Goal: Task Accomplishment & Management: Complete application form

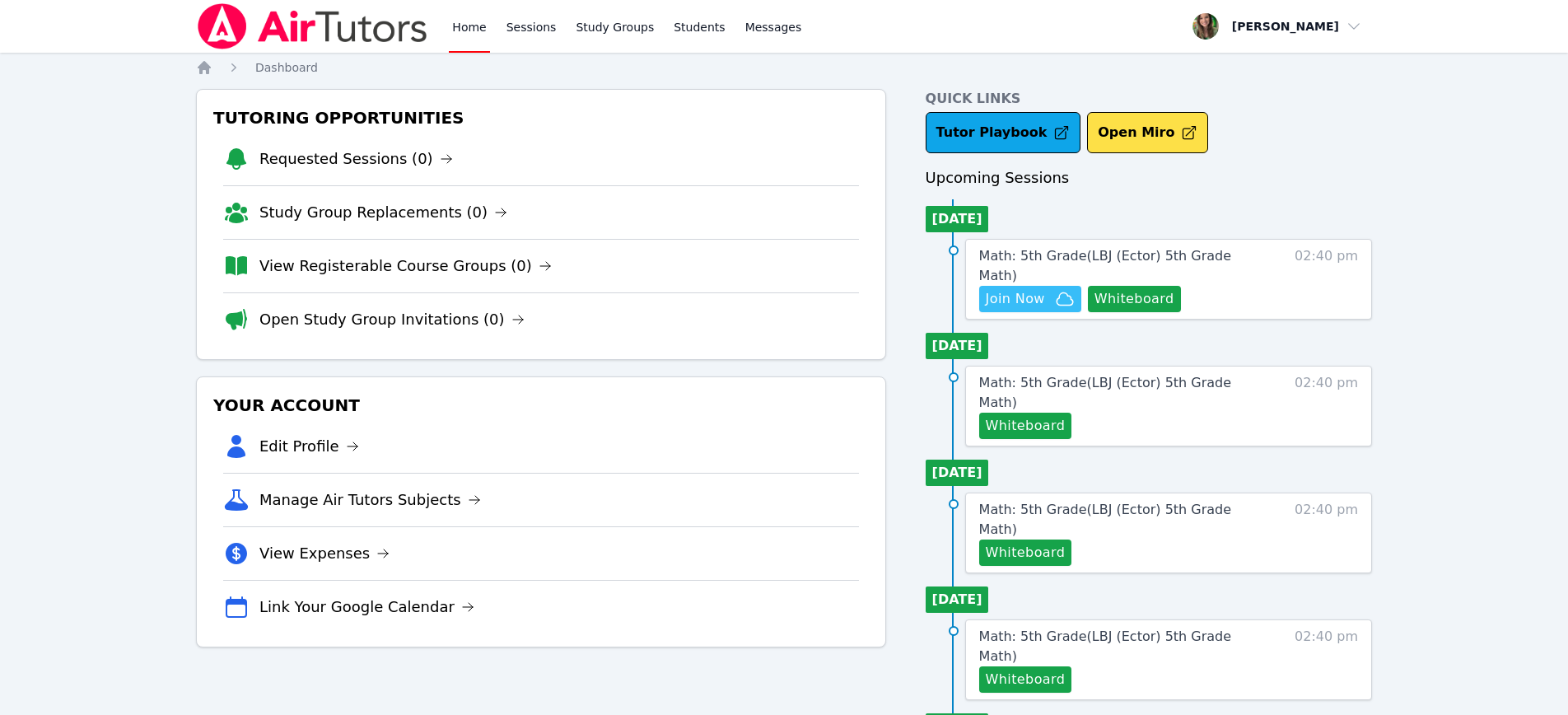
click at [1028, 289] on span "Join Now" at bounding box center [1014, 299] width 59 height 19
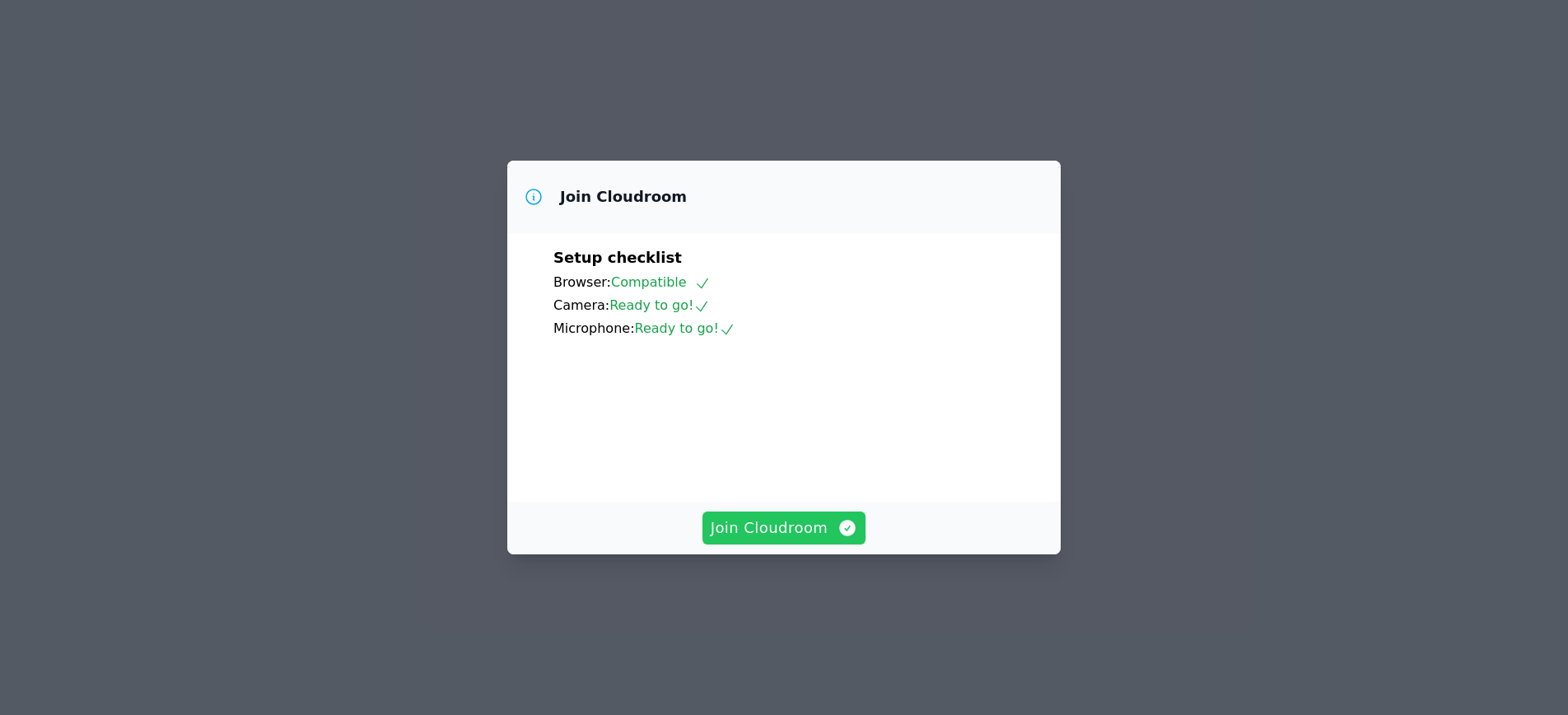
click at [793, 540] on span "Join Cloudroom" at bounding box center [784, 528] width 147 height 23
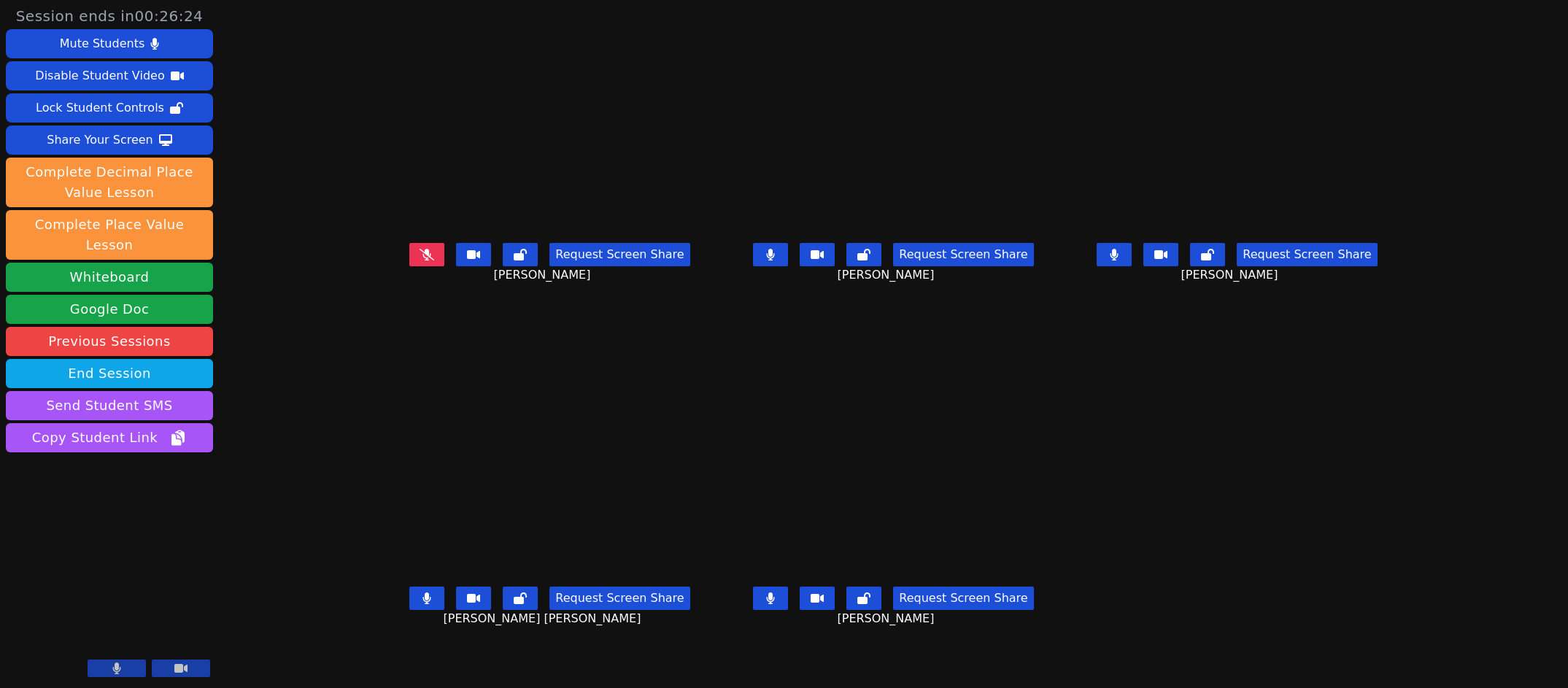
click at [769, 266] on button at bounding box center [770, 254] width 35 height 24
click at [775, 605] on icon at bounding box center [770, 598] width 9 height 12
click at [1131, 266] on button at bounding box center [1114, 254] width 35 height 24
click at [754, 286] on div "Request Screen Share GIANNA RAMIREZ" at bounding box center [894, 266] width 335 height 58
click at [771, 261] on icon at bounding box center [770, 254] width 15 height 12
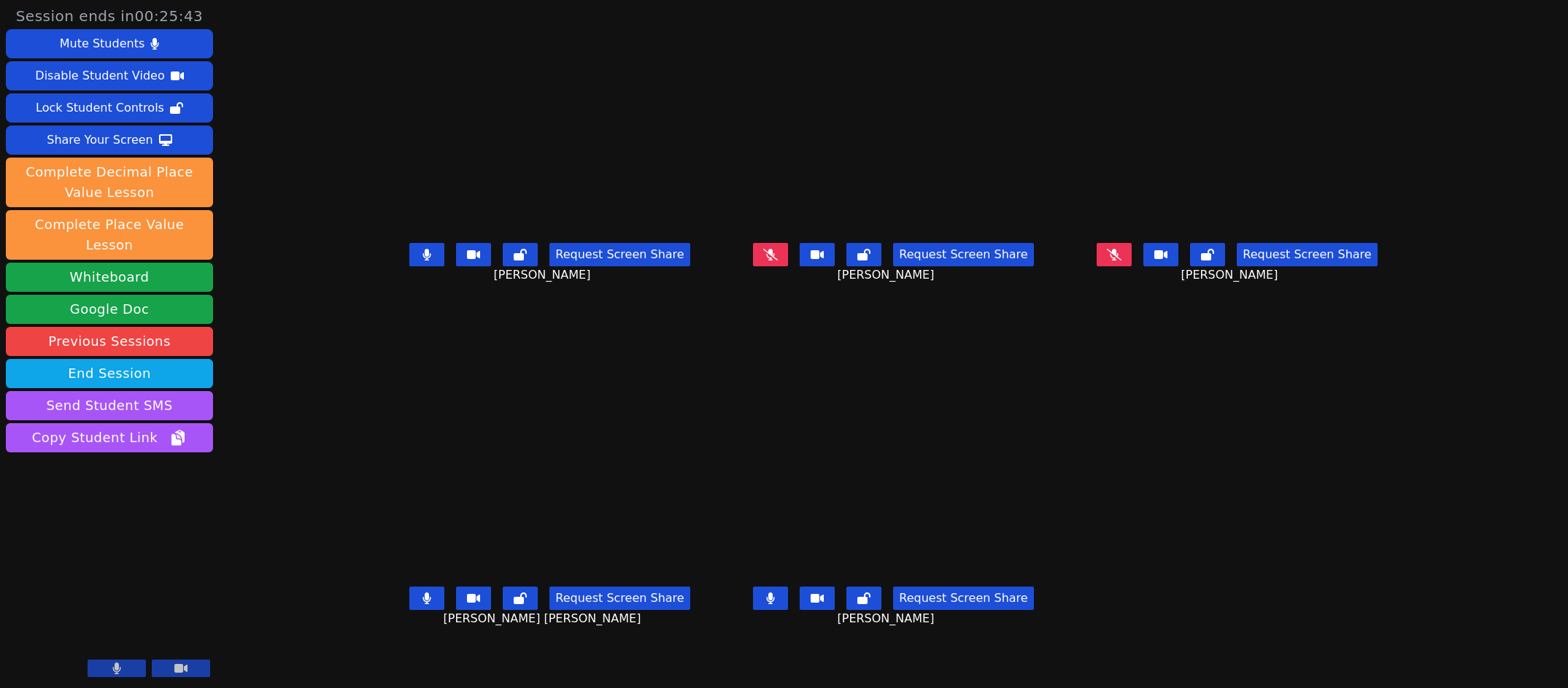
click at [409, 266] on button at bounding box center [426, 254] width 35 height 24
click at [787, 610] on button at bounding box center [770, 598] width 35 height 24
click at [382, 624] on div "Request Screen Share MEIKEL YURIEL MARTI DUANY" at bounding box center [550, 610] width 335 height 58
click at [422, 605] on icon at bounding box center [426, 598] width 9 height 12
click at [1131, 266] on button at bounding box center [1114, 254] width 35 height 24
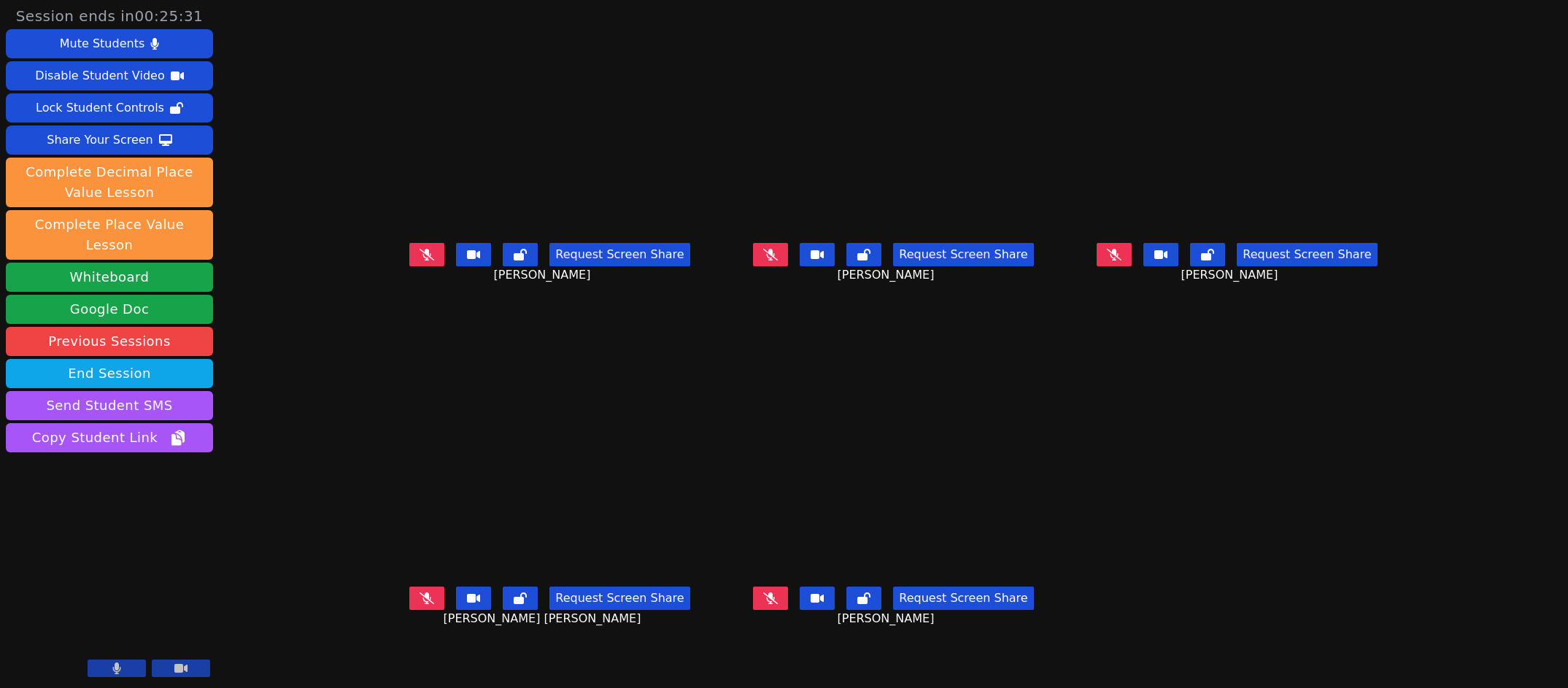
click at [1131, 266] on button at bounding box center [1114, 254] width 35 height 24
click at [767, 266] on button at bounding box center [770, 254] width 35 height 24
click at [409, 266] on button at bounding box center [426, 254] width 35 height 24
click at [409, 610] on button at bounding box center [426, 598] width 35 height 24
click at [769, 605] on icon at bounding box center [770, 598] width 15 height 12
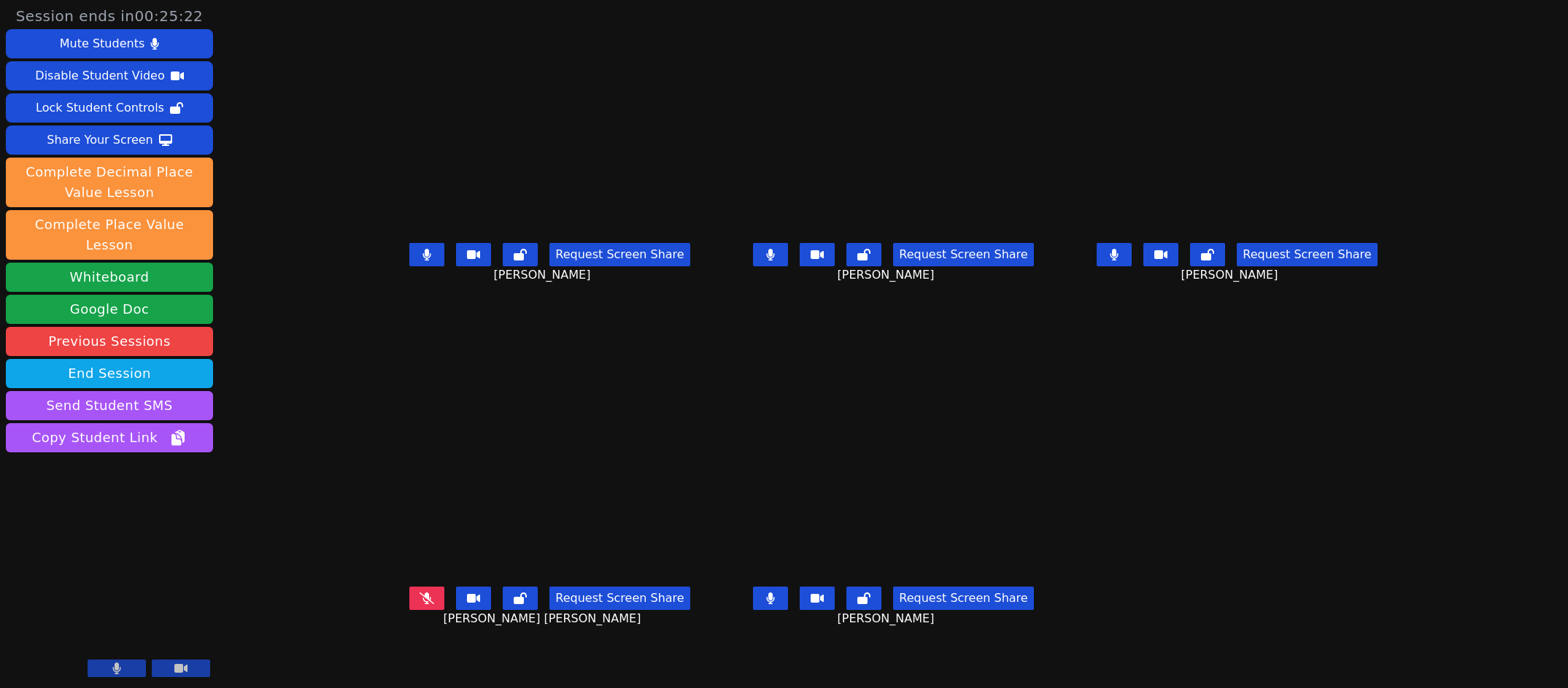
click at [409, 610] on button at bounding box center [426, 598] width 35 height 24
click at [1377, 266] on button "Request Screen Share" at bounding box center [1307, 254] width 140 height 24
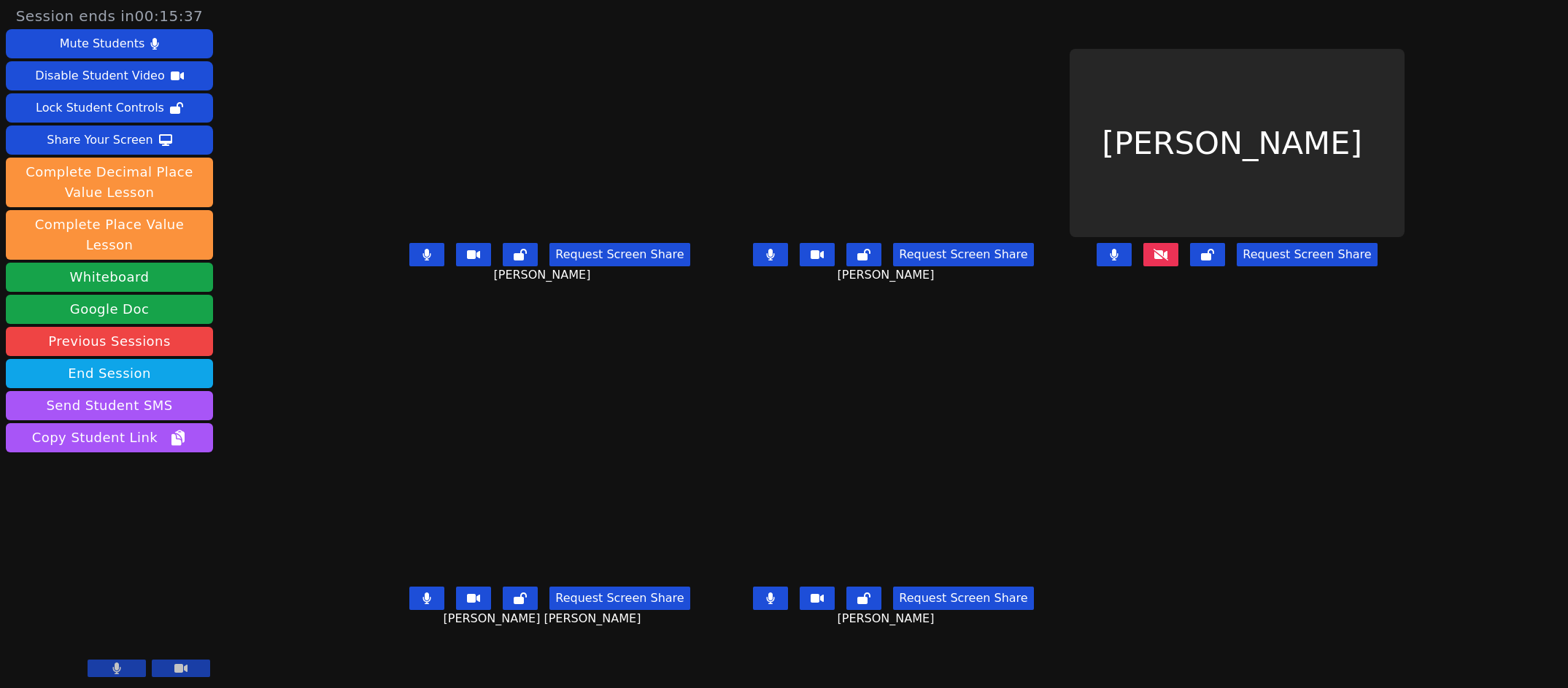
click at [1179, 266] on button at bounding box center [1160, 254] width 35 height 24
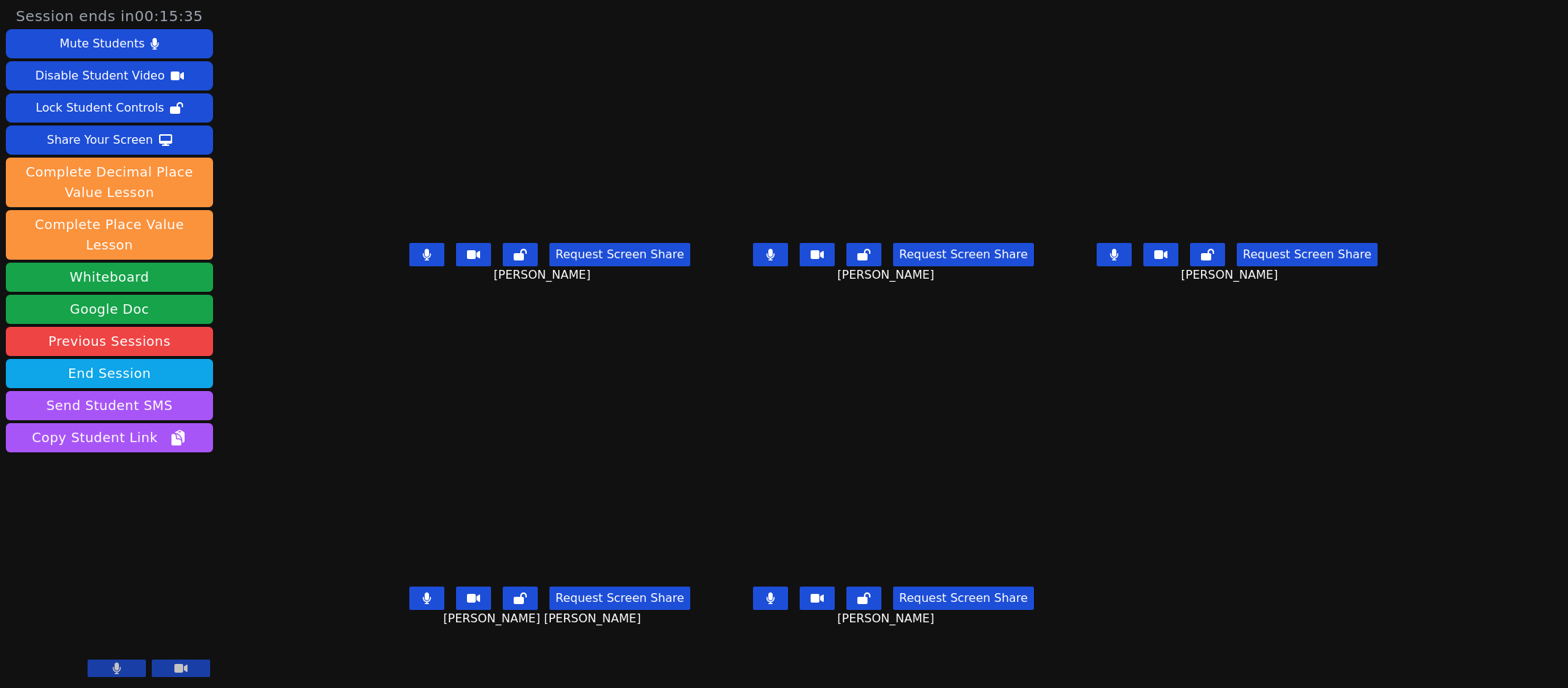
click at [1376, 266] on button "Request Screen Share" at bounding box center [1307, 254] width 140 height 24
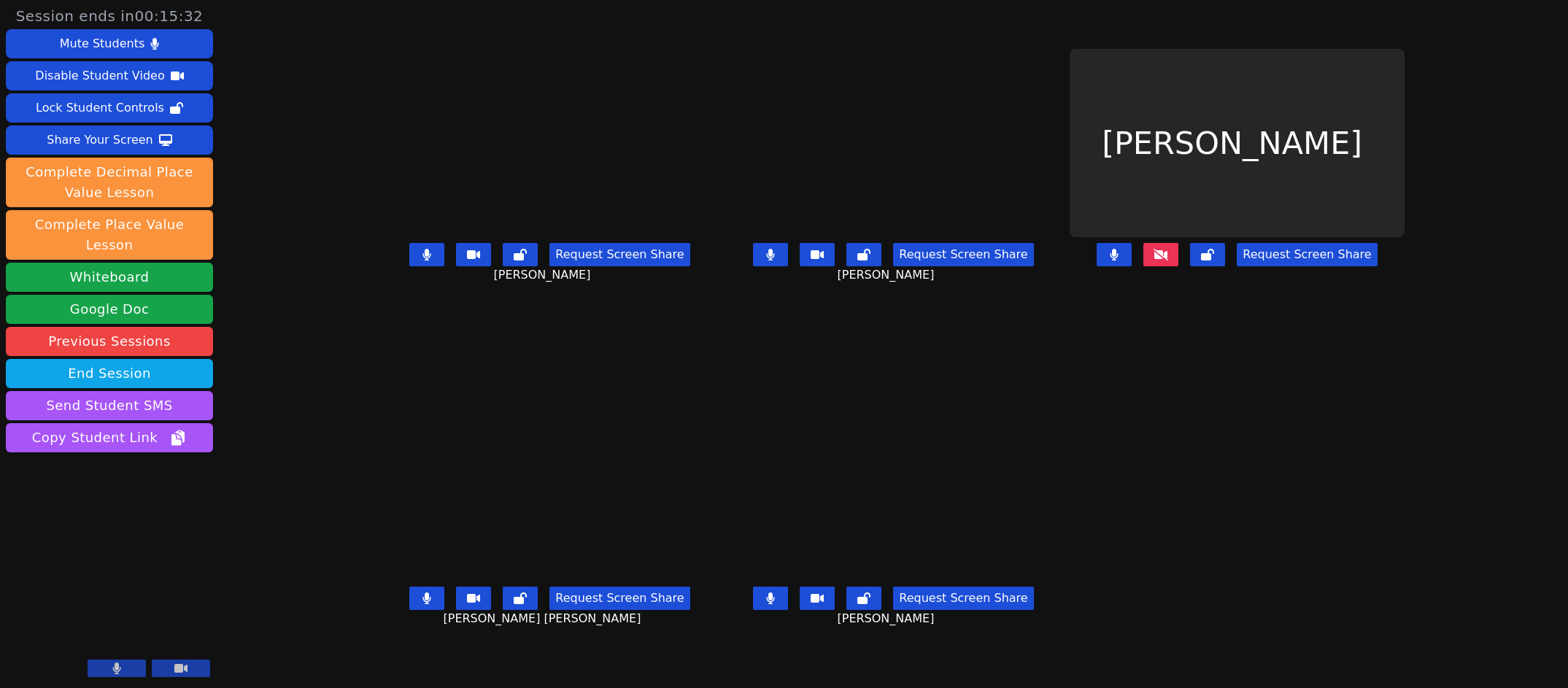
click at [1179, 266] on button at bounding box center [1160, 254] width 35 height 24
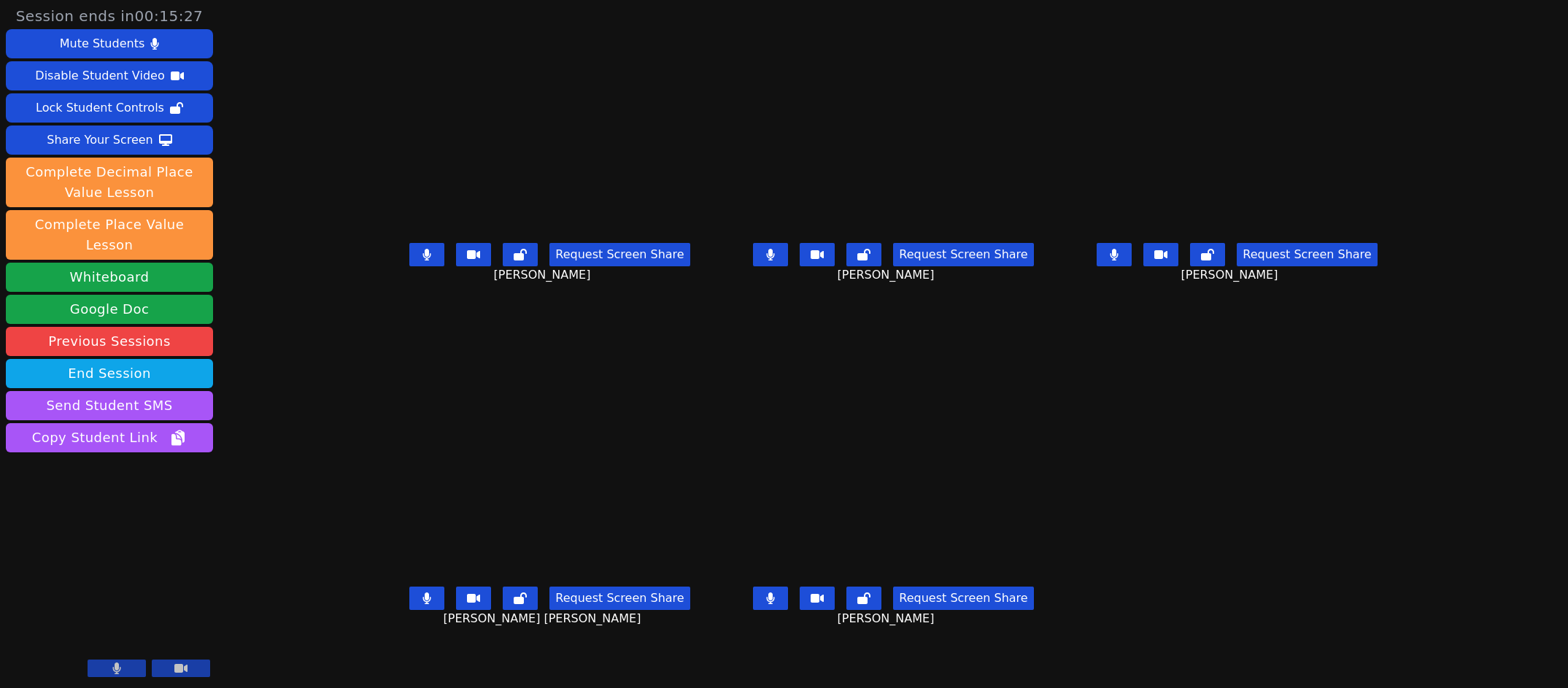
click at [1377, 266] on button "Request Screen Share" at bounding box center [1307, 254] width 140 height 24
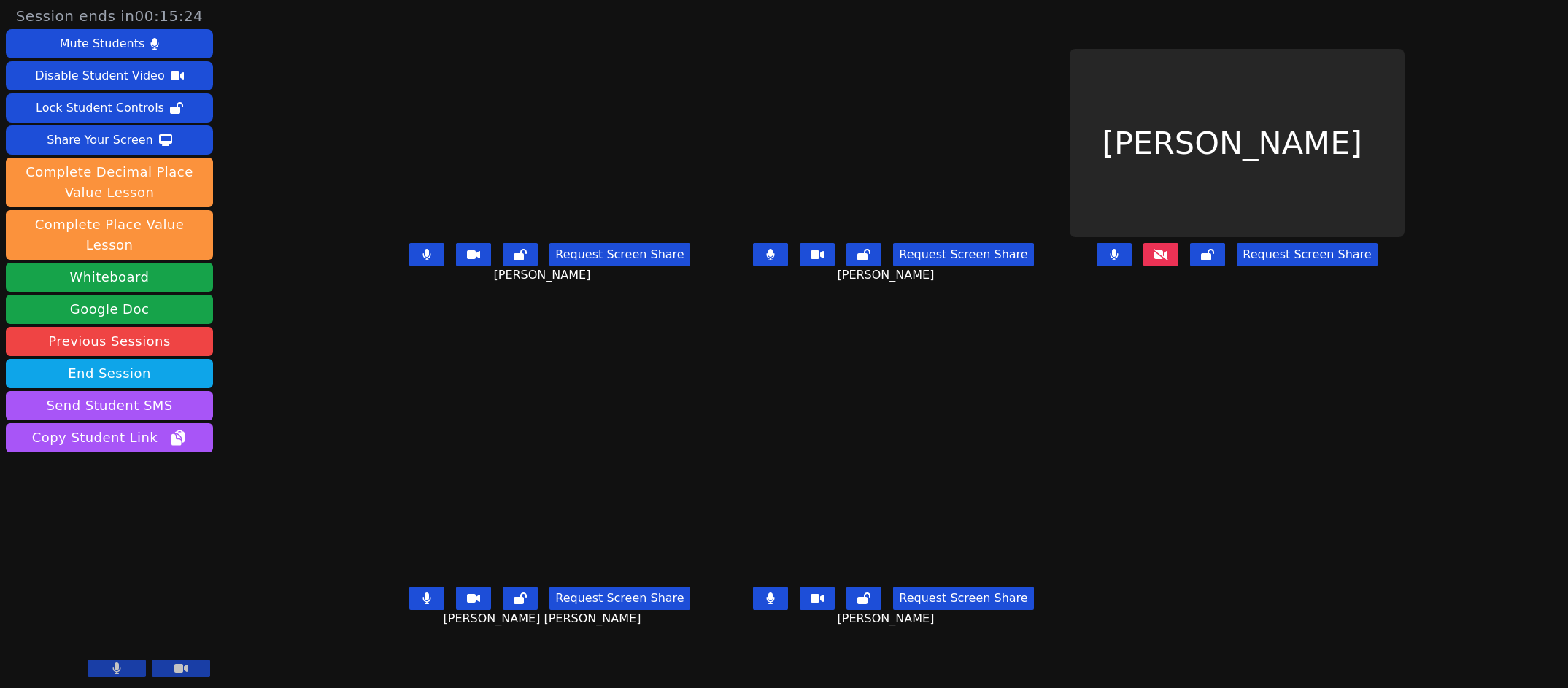
click at [1179, 266] on button at bounding box center [1160, 254] width 35 height 24
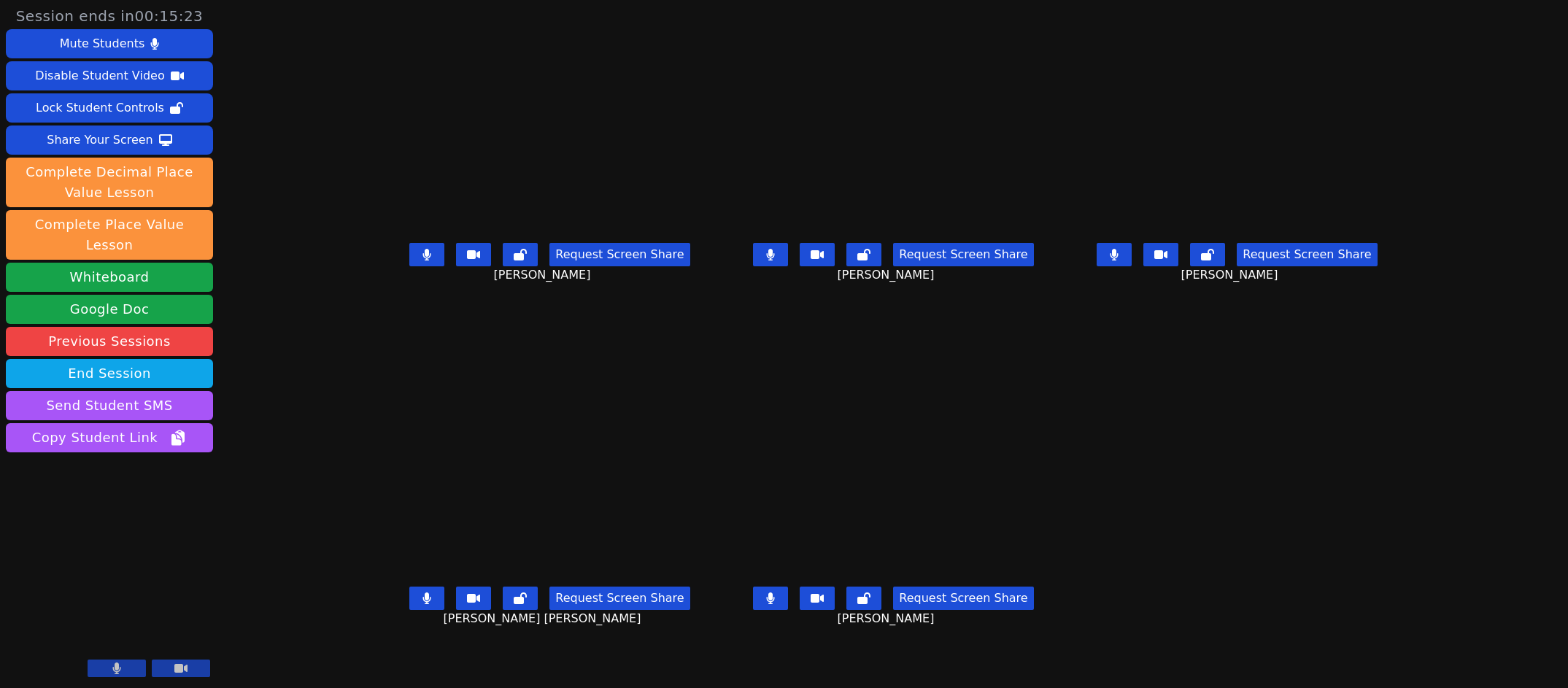
click at [1377, 266] on button "Request Screen Share" at bounding box center [1307, 254] width 140 height 24
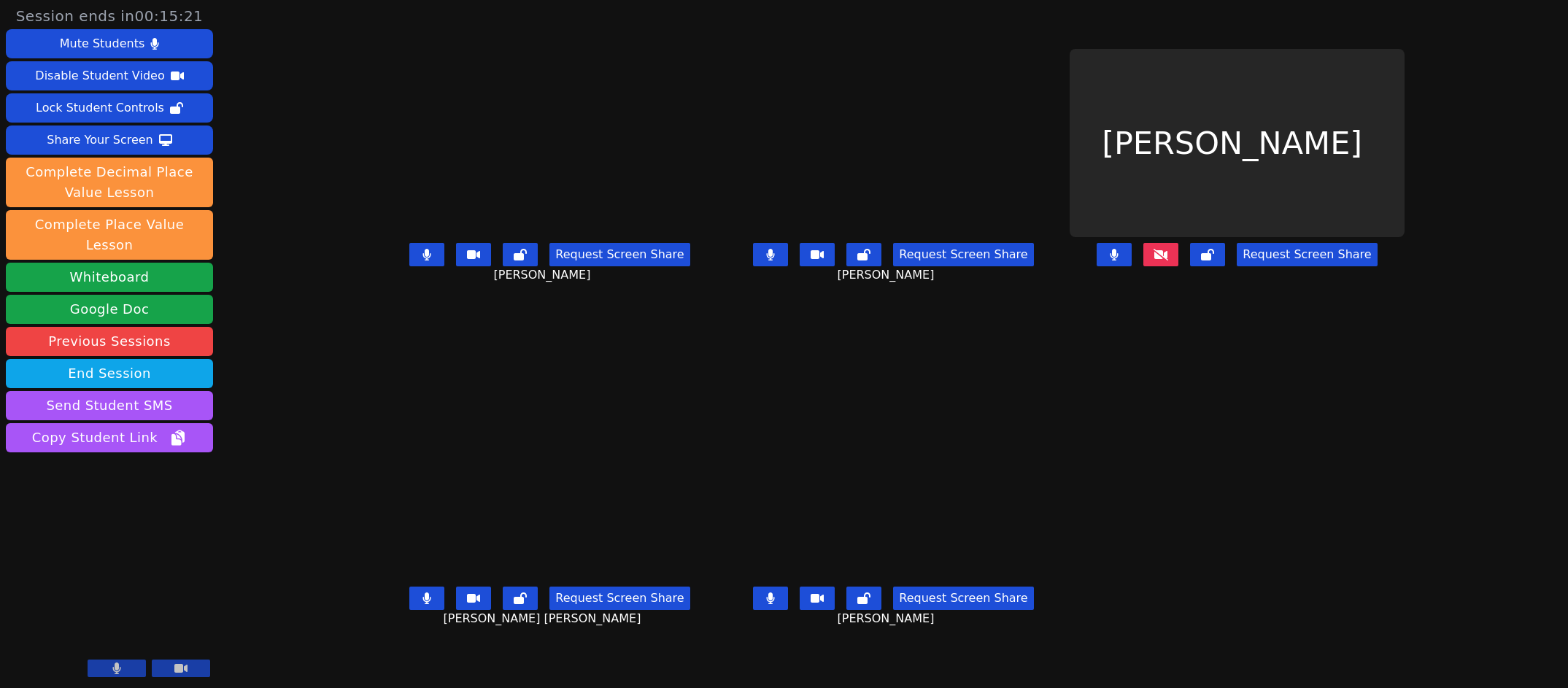
click at [1168, 261] on icon at bounding box center [1160, 254] width 15 height 12
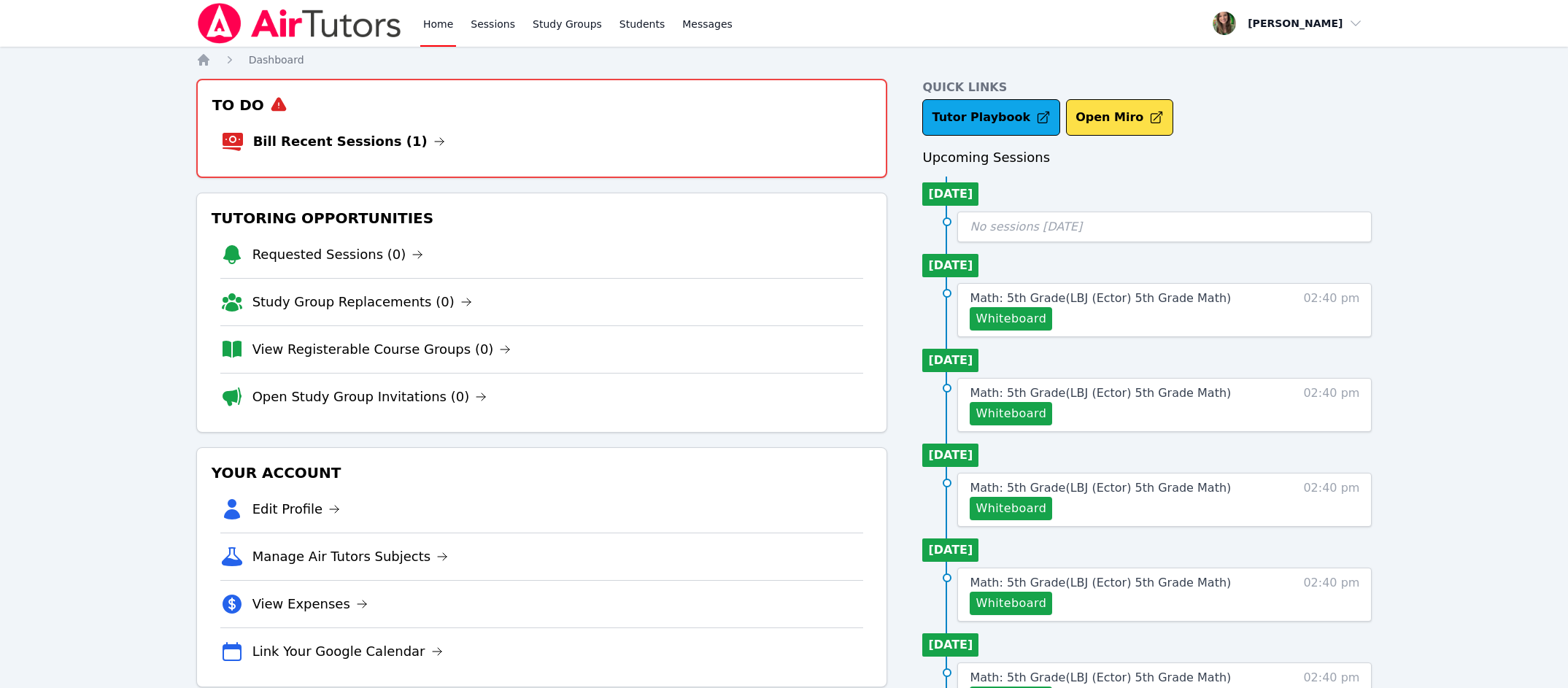
click at [338, 128] on li "Bill Recent Sessions (1)" at bounding box center [543, 141] width 642 height 46
click at [375, 137] on link "Bill Recent Sessions (1)" at bounding box center [349, 141] width 192 height 20
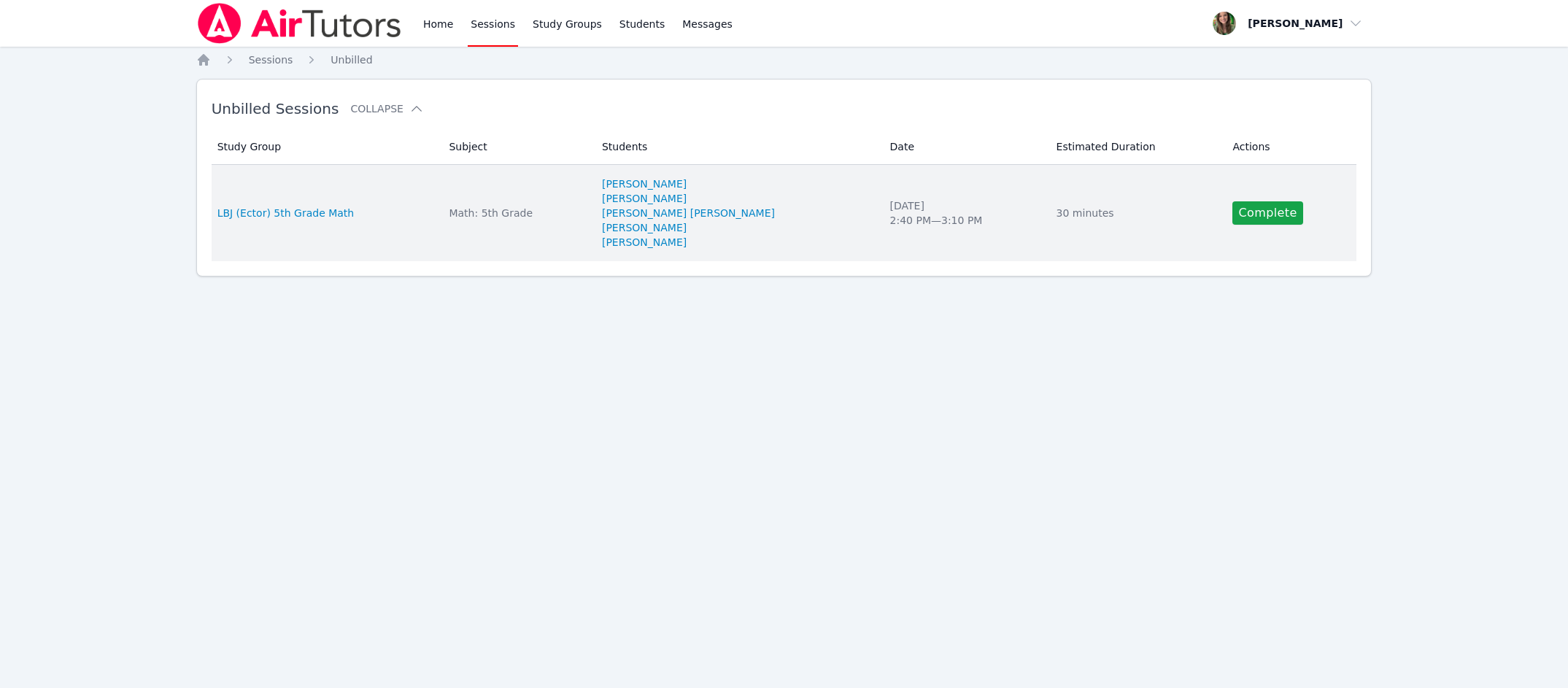
click at [1261, 200] on td "Actions Complete" at bounding box center [1290, 213] width 133 height 97
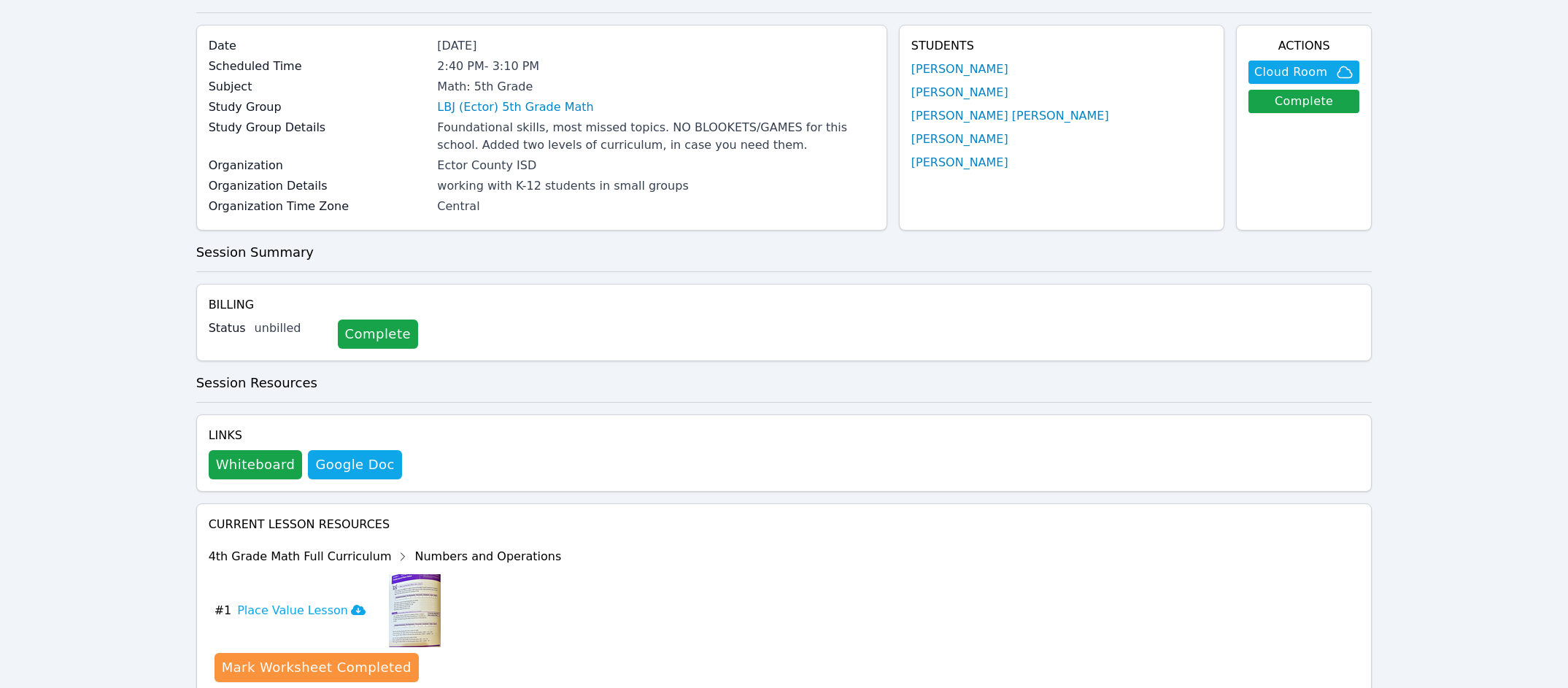
scroll to position [107, 0]
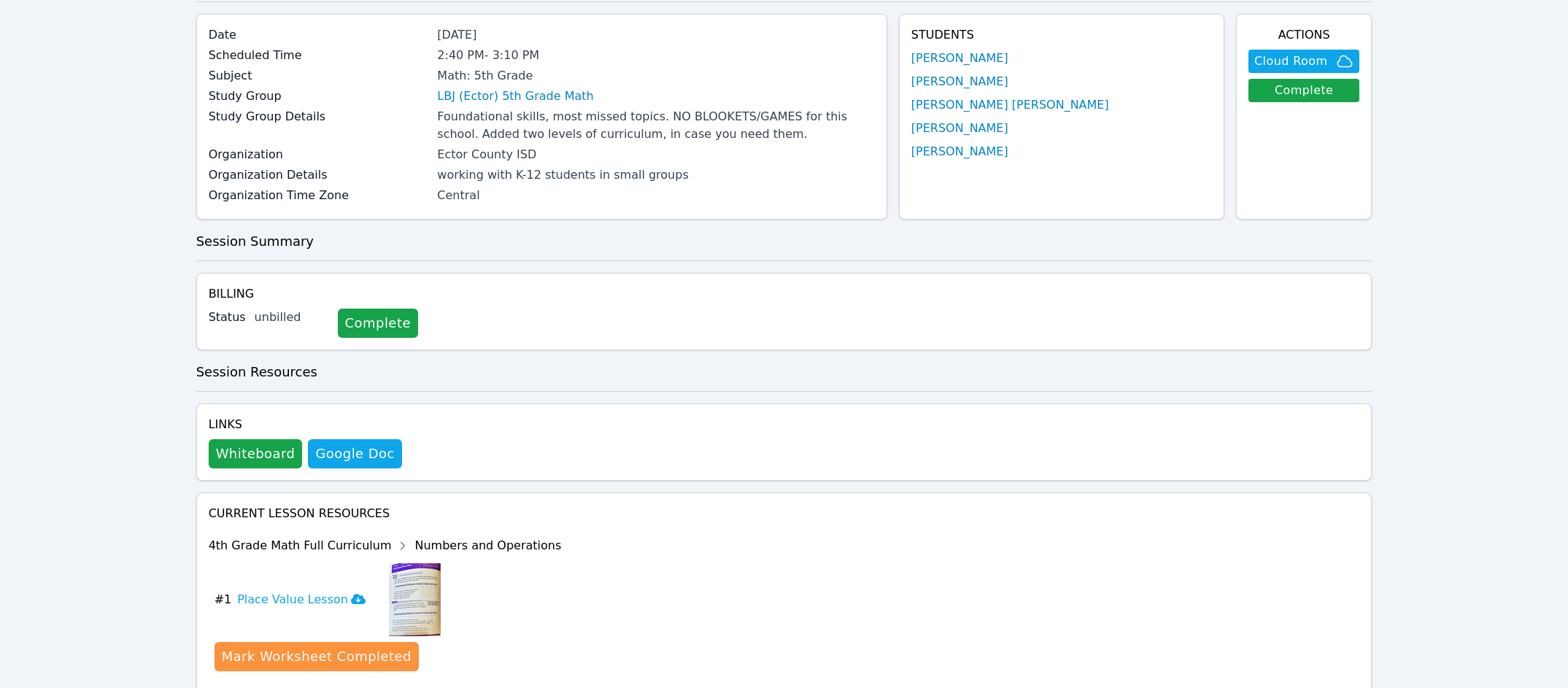
click at [346, 306] on div "Billing Status unbilled Complete" at bounding box center [784, 312] width 1176 height 78
click at [346, 309] on link "Complete" at bounding box center [378, 323] width 80 height 29
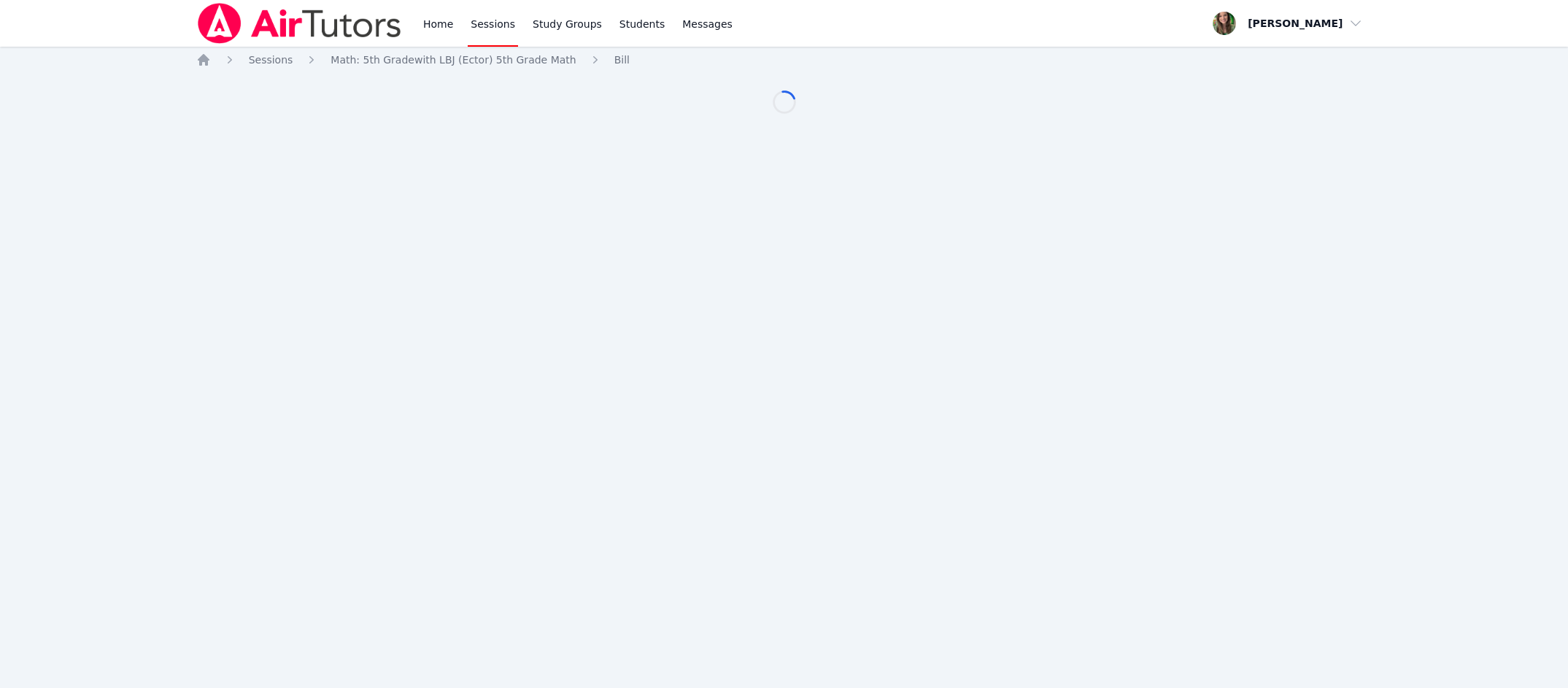
click at [346, 311] on div "Home Sessions Study Groups Students Messages Open user menu Melissa Hammer Open…" at bounding box center [784, 344] width 1568 height 688
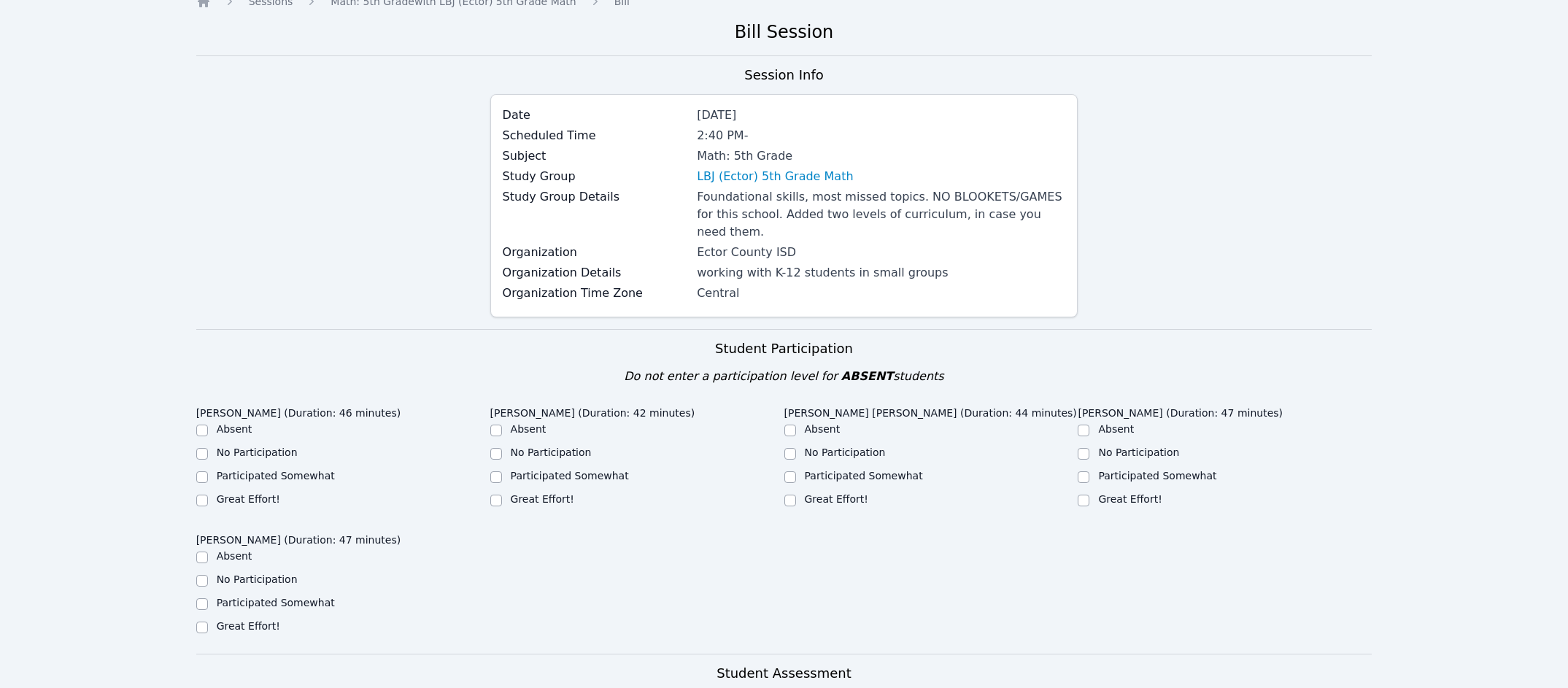
scroll to position [71, 0]
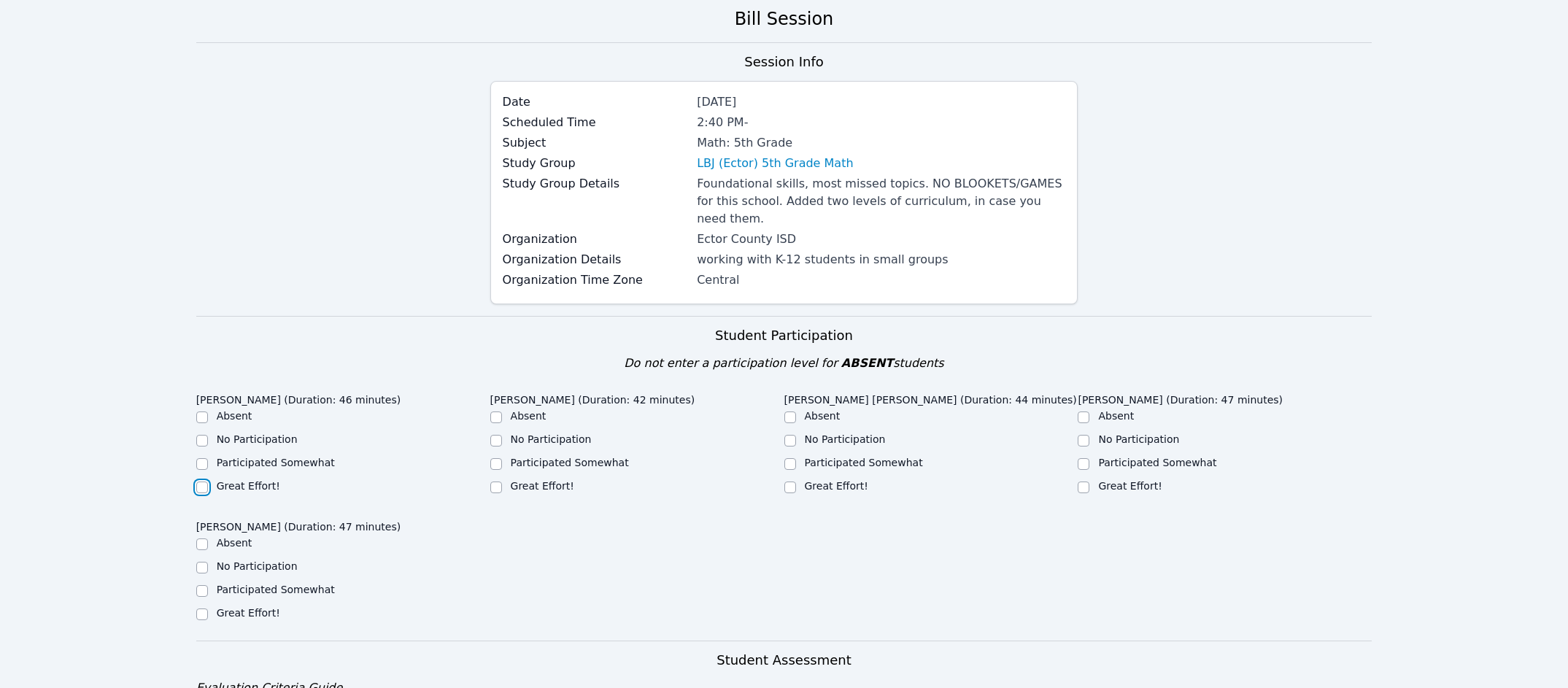
click at [201, 481] on input "Great Effort!" at bounding box center [202, 487] width 12 height 12
checkbox input "true"
click at [492, 481] on input "Great Effort!" at bounding box center [496, 487] width 12 height 12
drag, startPoint x: 492, startPoint y: 467, endPoint x: 610, endPoint y: 461, distance: 118.2
click at [492, 481] on input "Great Effort!" at bounding box center [496, 487] width 12 height 12
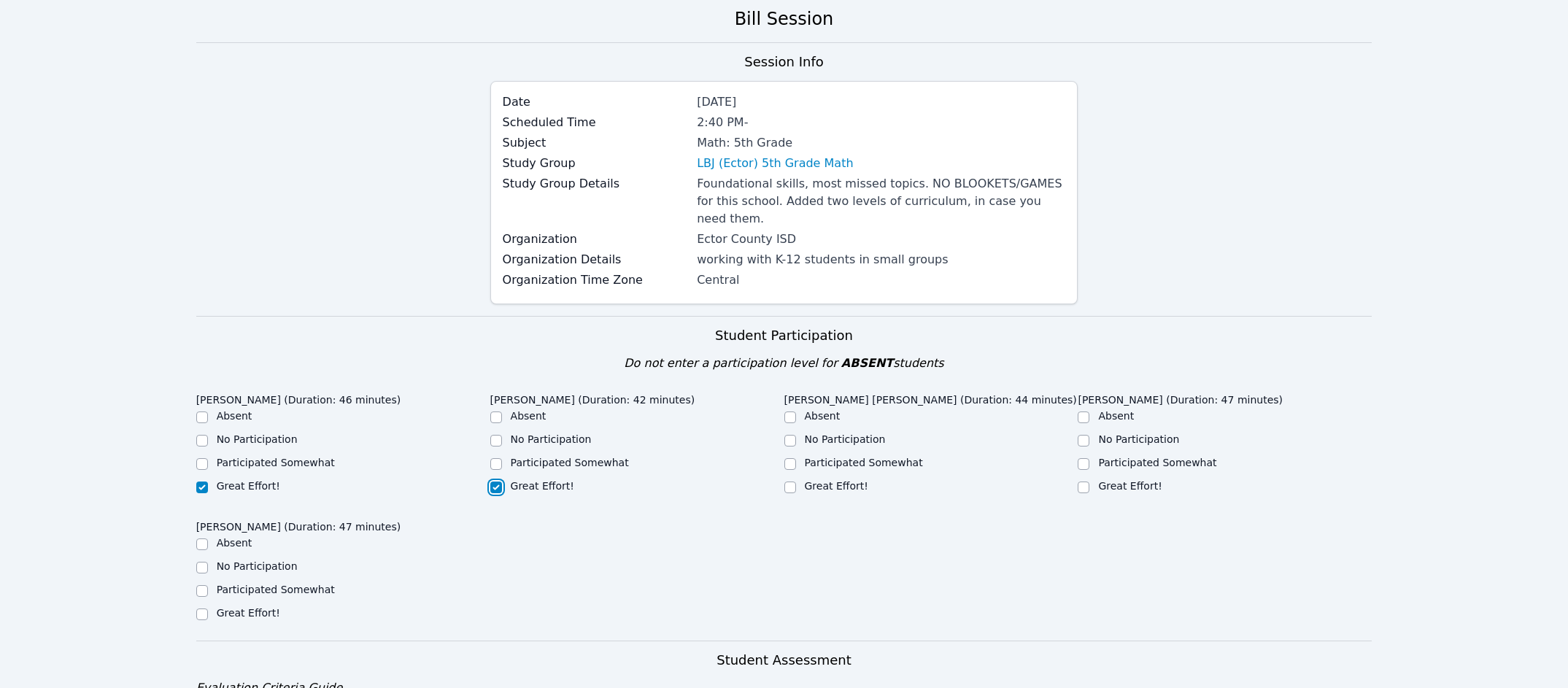
checkbox input "true"
click at [779, 479] on div "Great Effort!" at bounding box center [638, 488] width 294 height 17
click at [795, 479] on div "Great Effort!" at bounding box center [931, 488] width 294 height 17
click at [783, 479] on div "Great Effort!" at bounding box center [638, 488] width 294 height 17
click at [791, 481] on input "Great Effort!" at bounding box center [790, 487] width 12 height 12
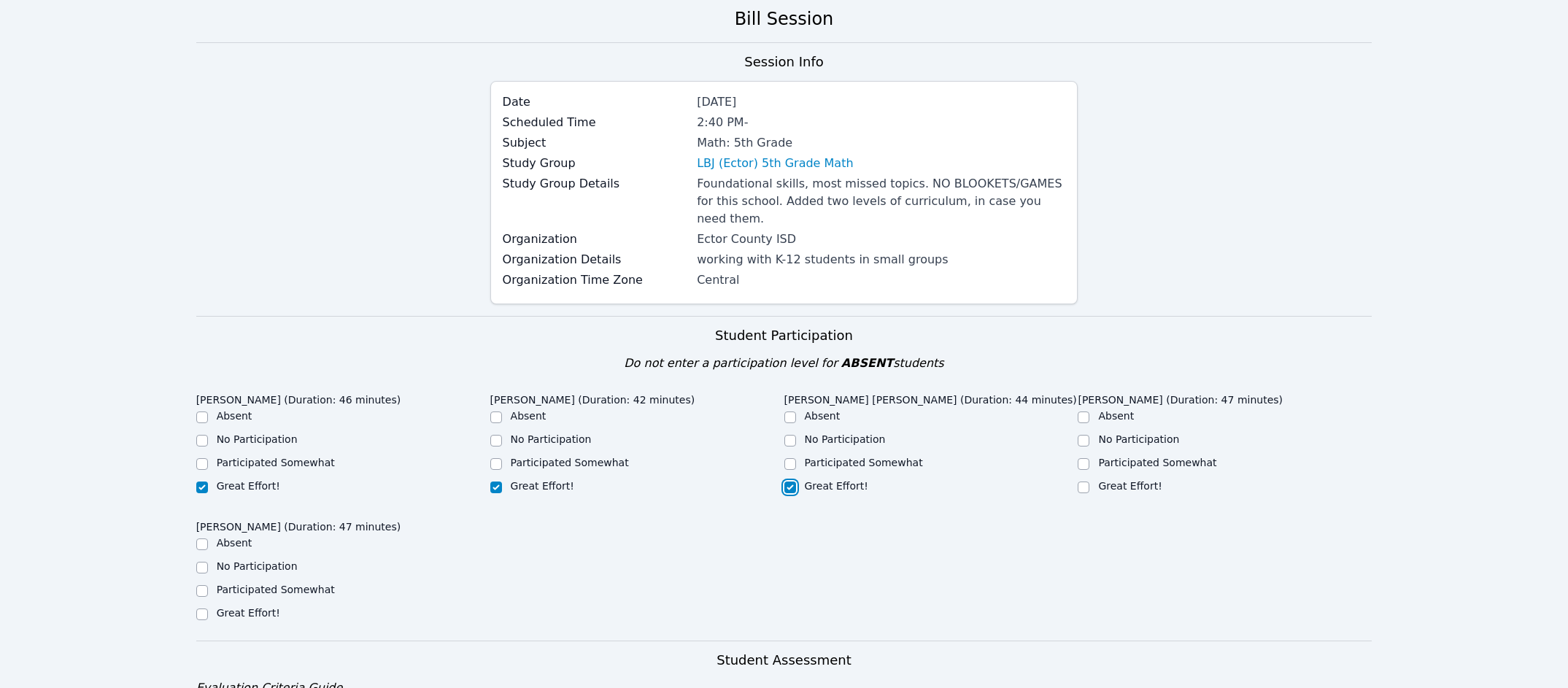
checkbox input "true"
click at [1089, 481] on input "Great Effort!" at bounding box center [1084, 487] width 12 height 12
checkbox input "true"
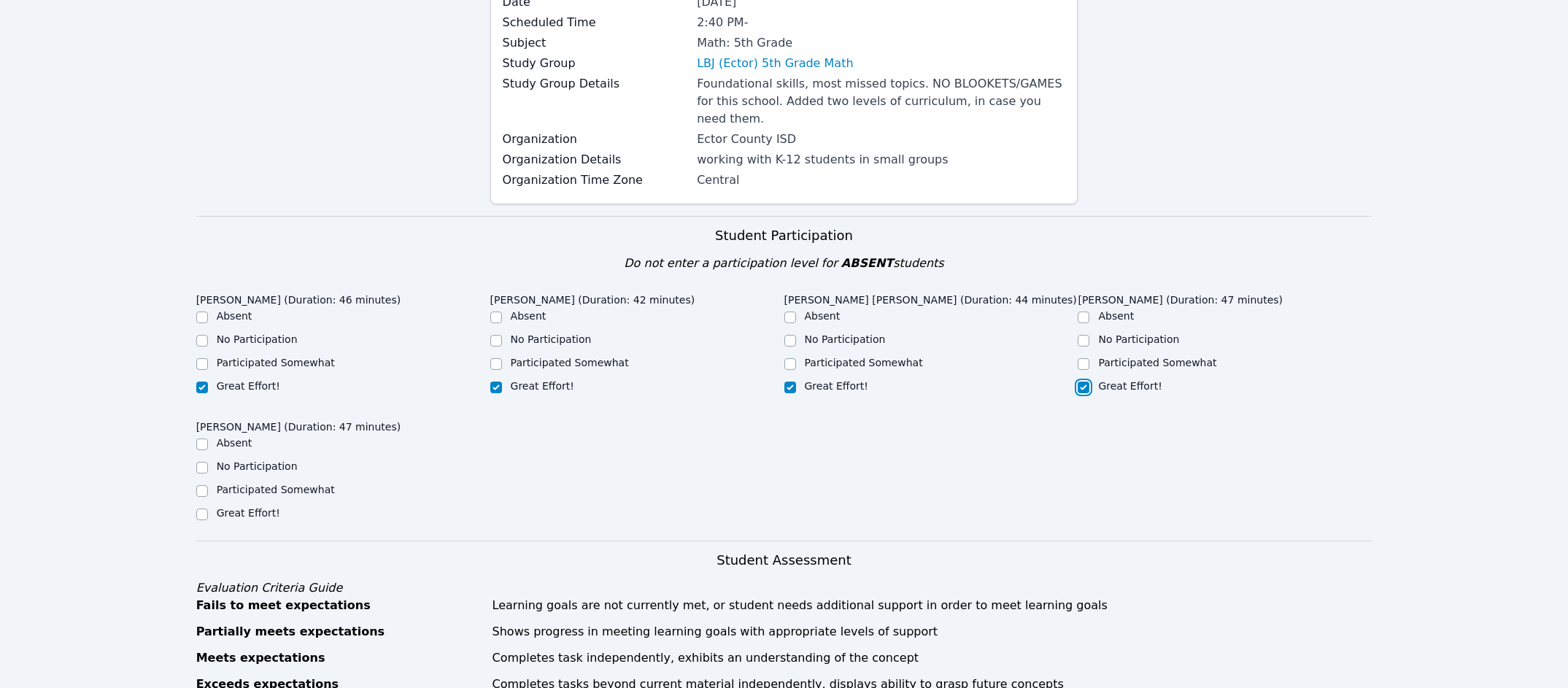
scroll to position [219, 0]
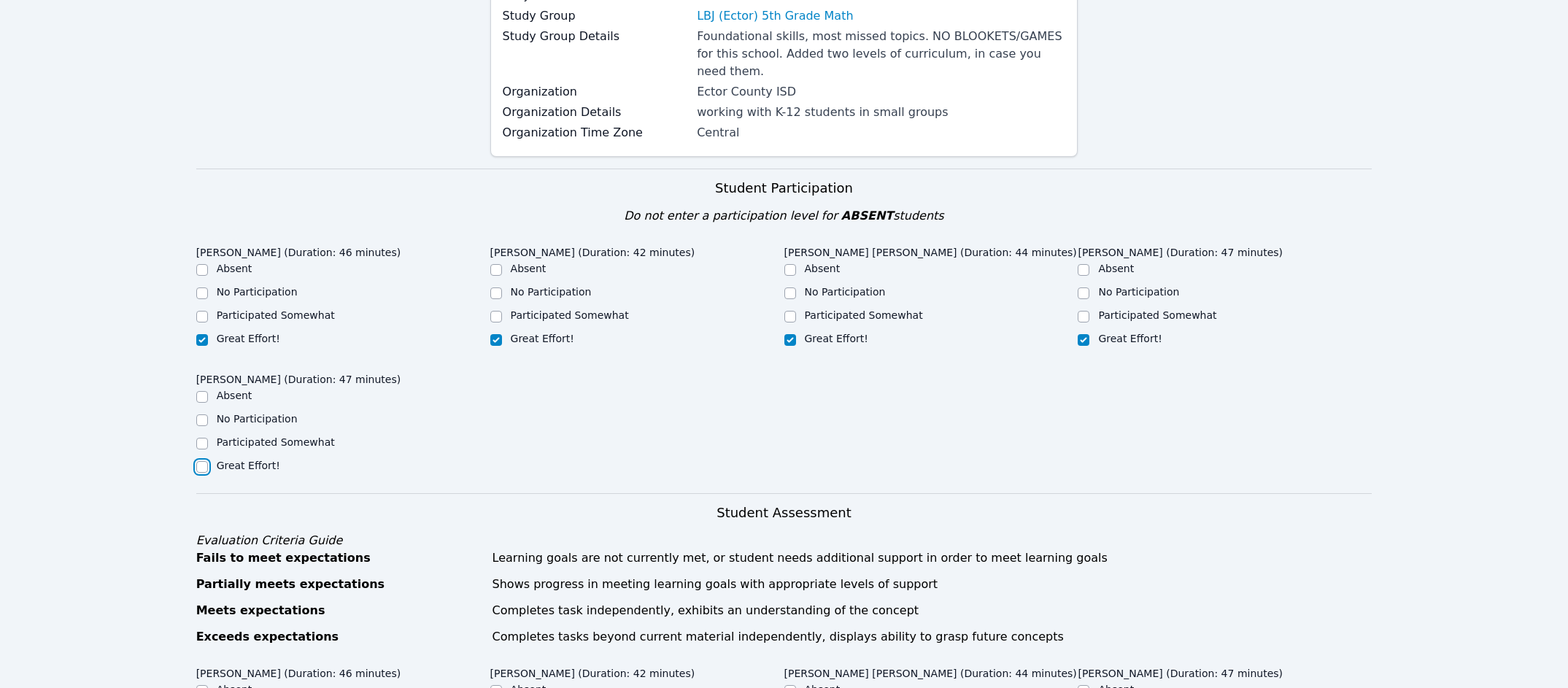
click at [197, 461] on input "Great Effort!" at bounding box center [202, 467] width 12 height 12
checkbox input "true"
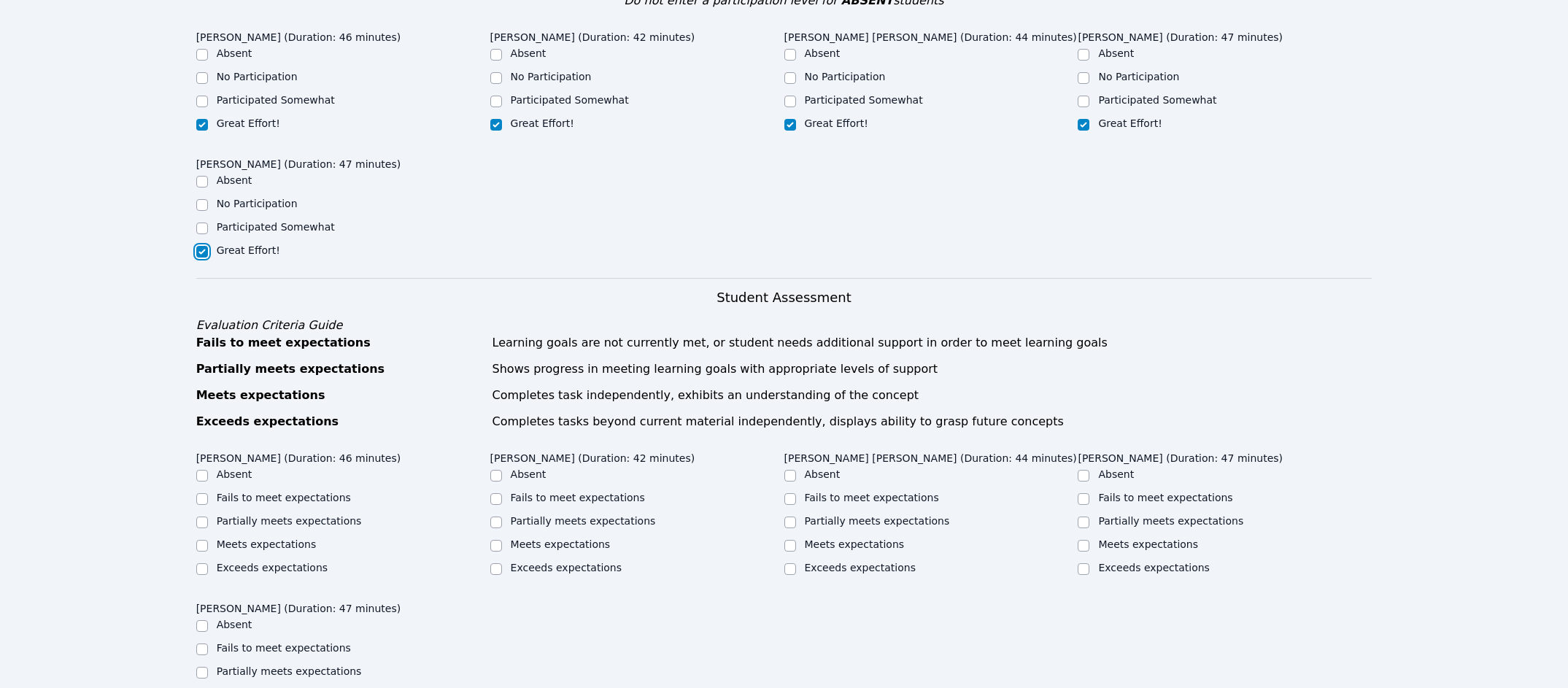
scroll to position [439, 0]
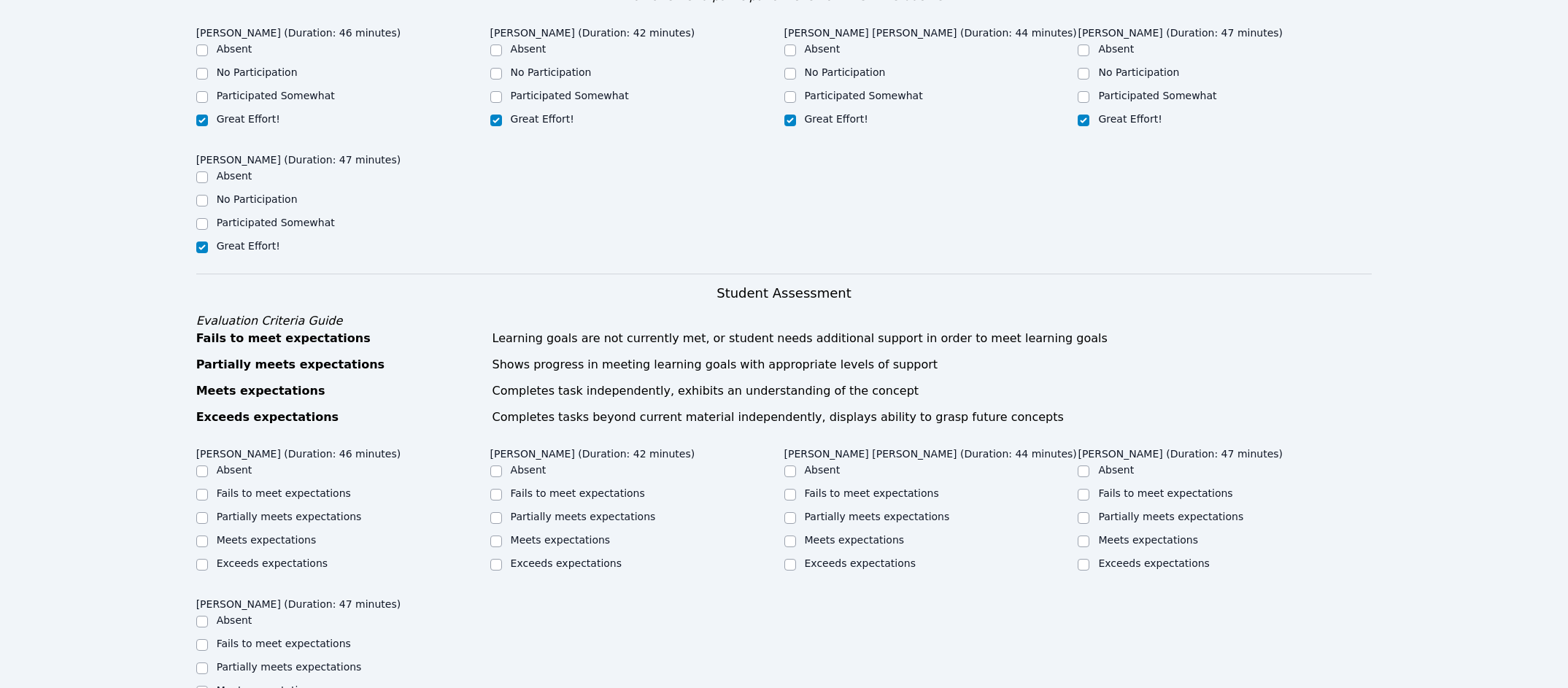
click at [207, 532] on div at bounding box center [202, 541] width 12 height 17
click at [203, 536] on input "Meets expectations" at bounding box center [202, 541] width 12 height 12
checkbox input "true"
click at [499, 536] on input "Meets expectations" at bounding box center [496, 541] width 12 height 12
checkbox input "true"
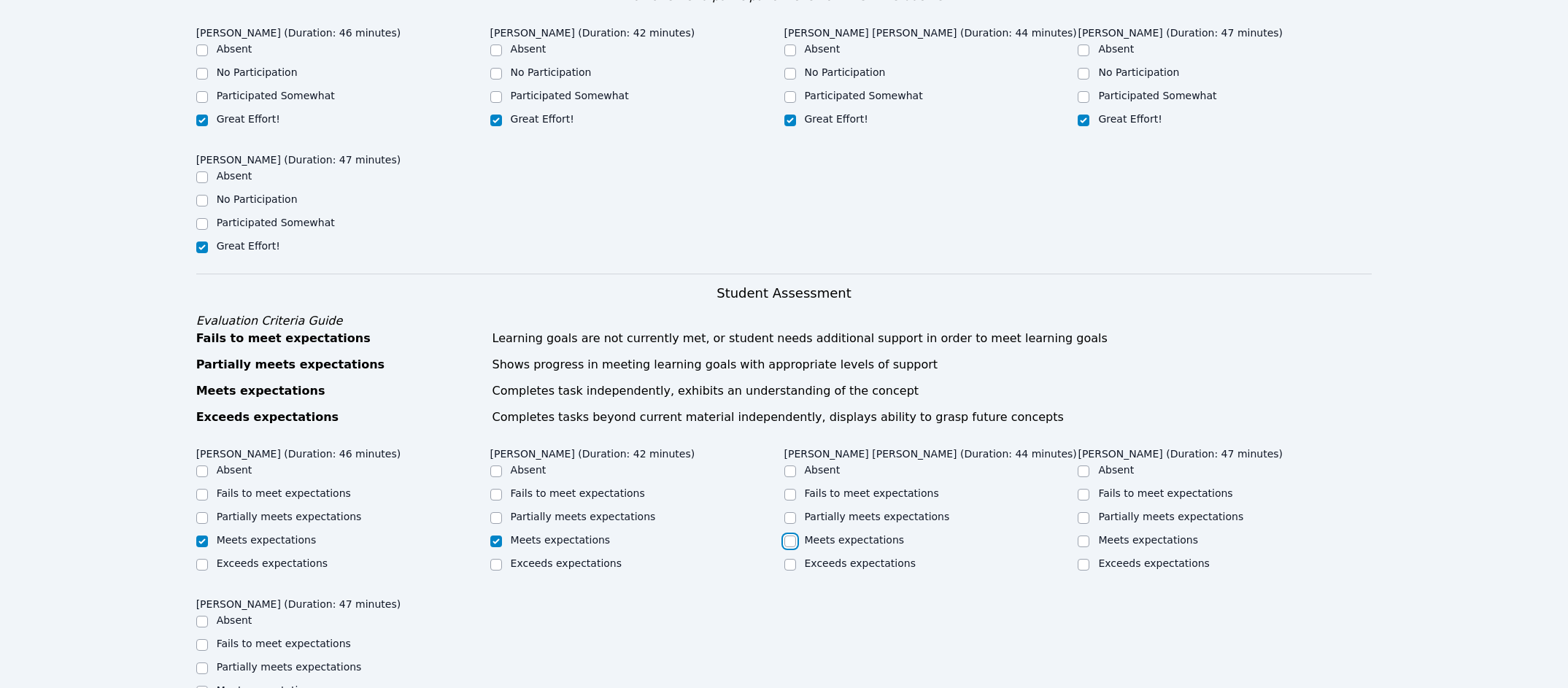
click at [785, 536] on input "Meets expectations" at bounding box center [790, 541] width 12 height 12
checkbox input "true"
click at [1085, 536] on input "Meets expectations" at bounding box center [1084, 541] width 12 height 12
checkbox input "true"
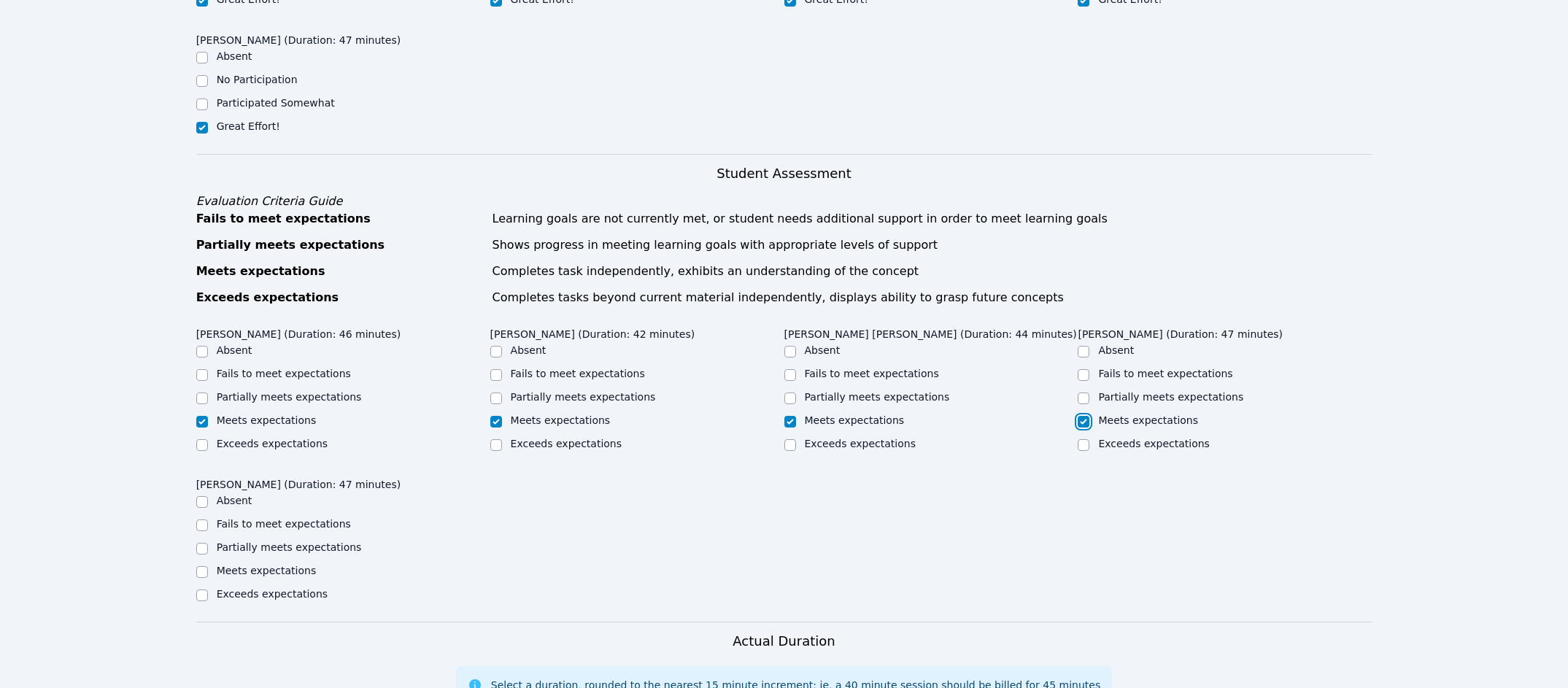
scroll to position [572, 0]
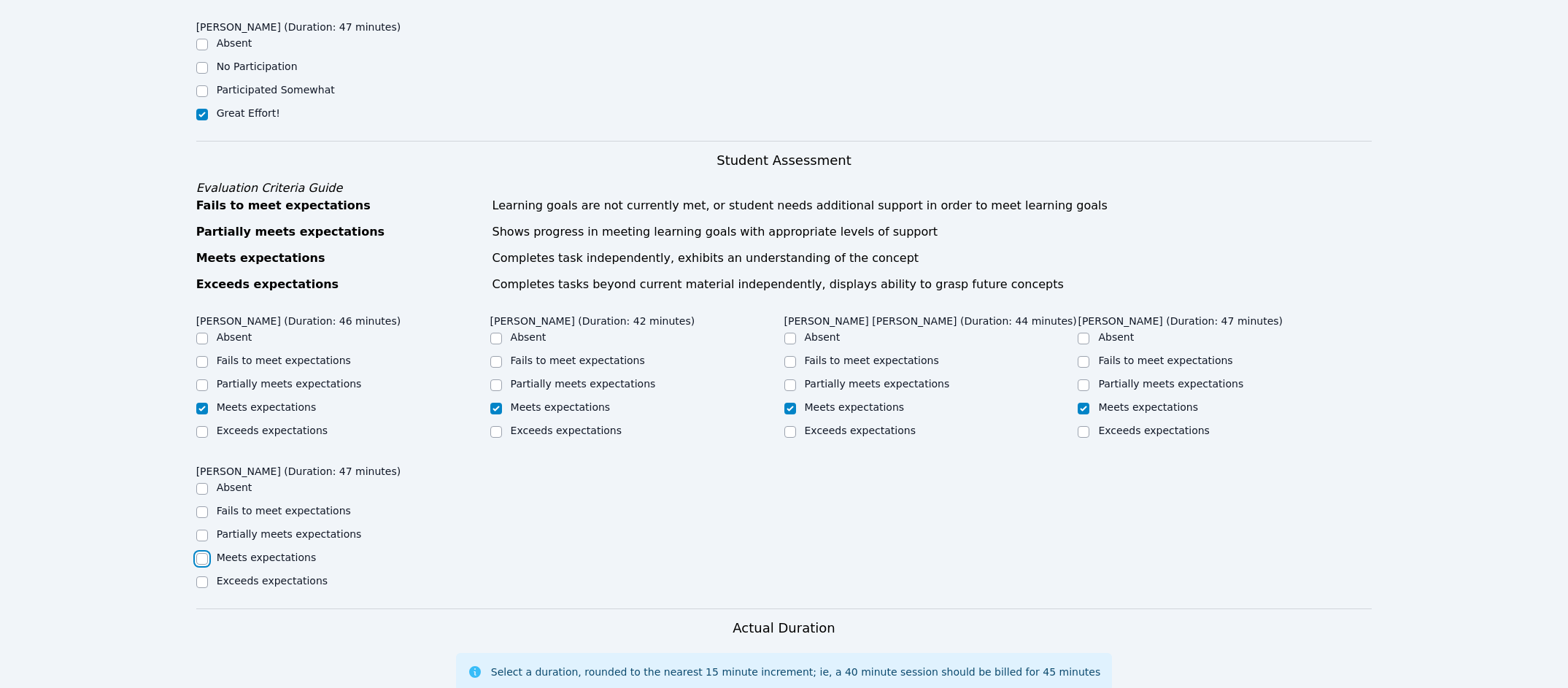
click at [199, 553] on input "Meets expectations" at bounding box center [202, 558] width 12 height 12
checkbox input "true"
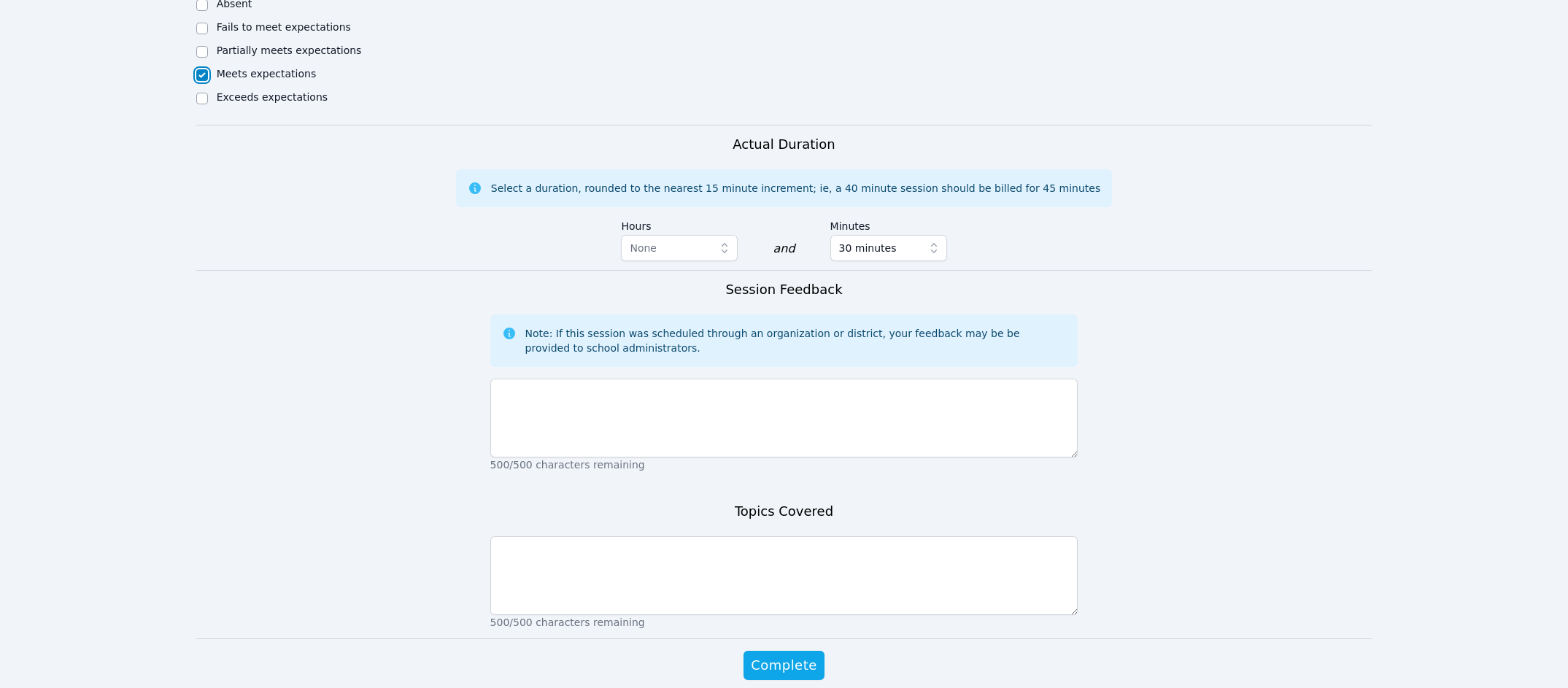
scroll to position [1067, 0]
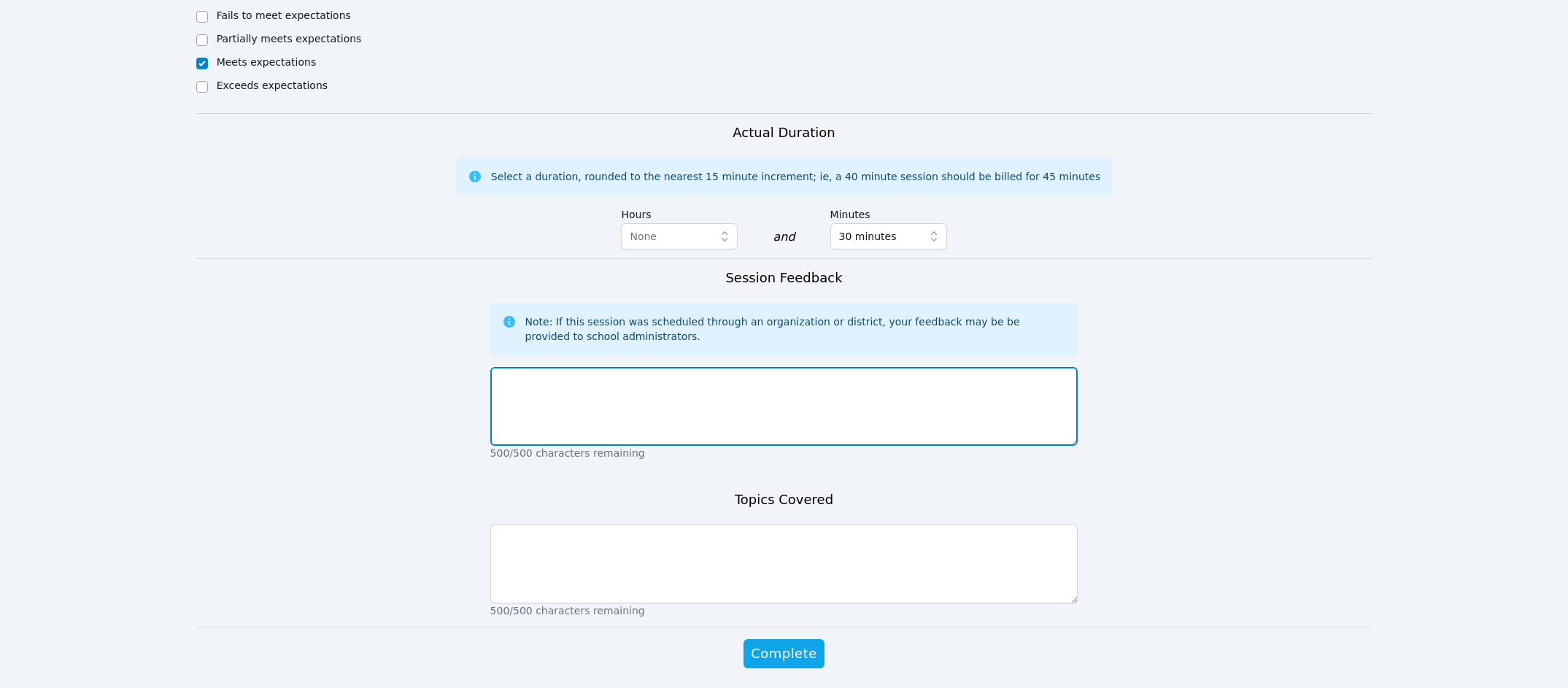
click at [656, 401] on textarea at bounding box center [784, 406] width 588 height 79
type textarea "Great first session! These students are so sweet and excited to be doing AirTut…"
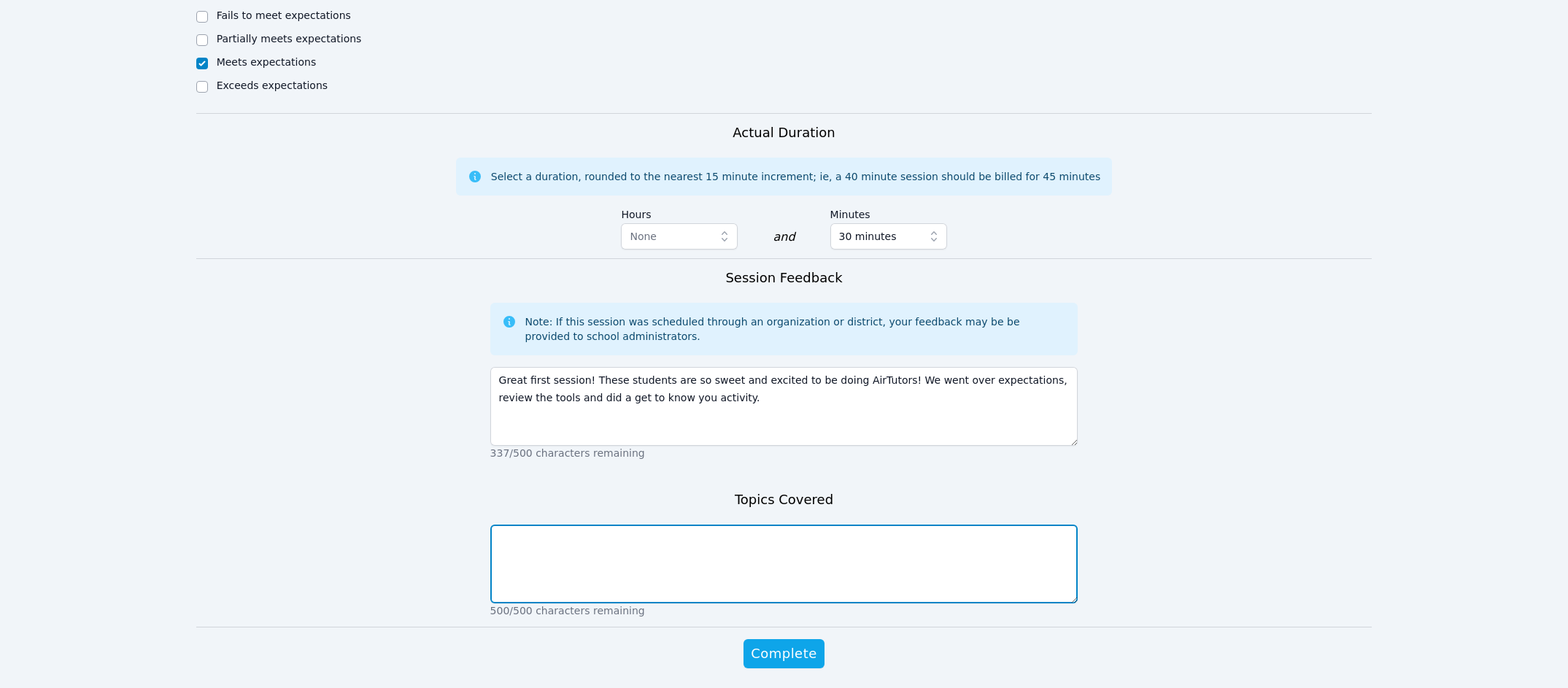
click at [746, 566] on textarea at bounding box center [784, 564] width 588 height 79
type textarea "Get to know you activity"
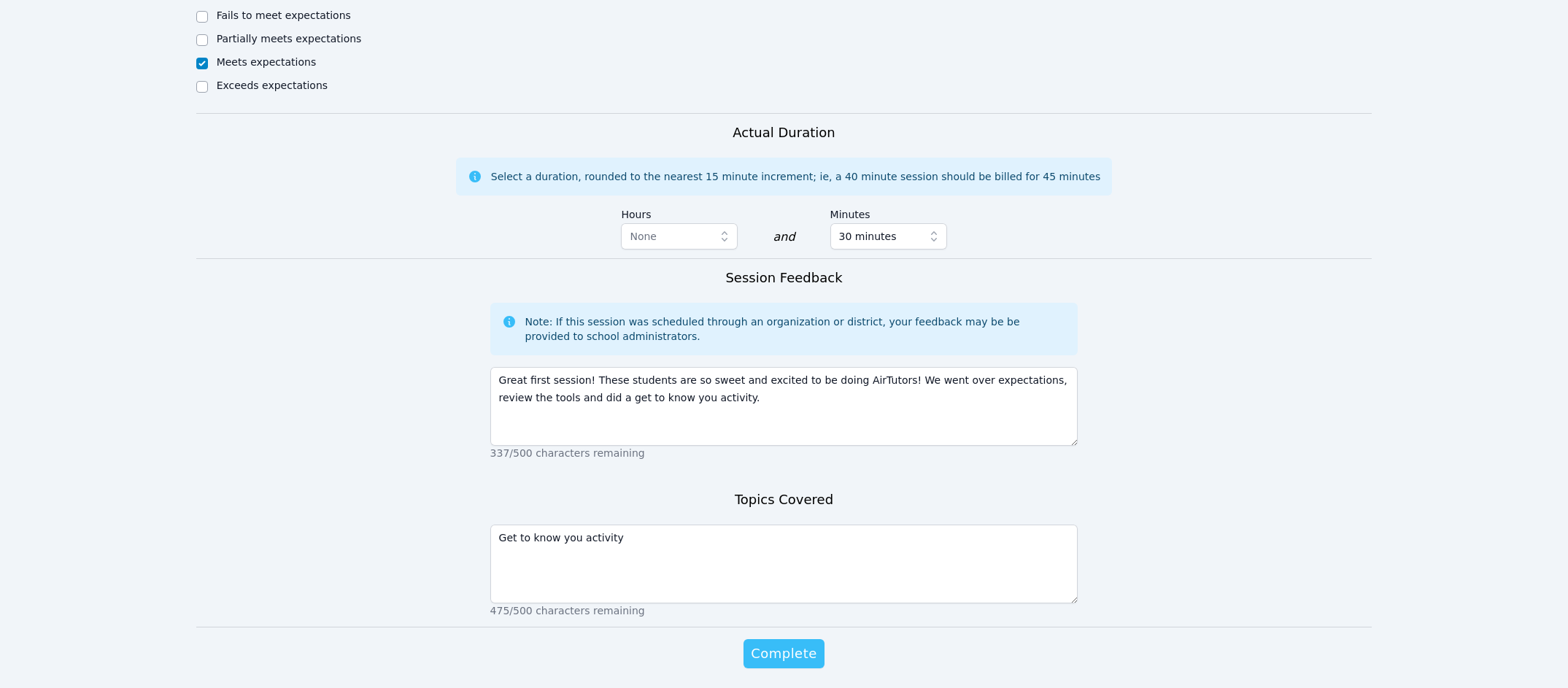
click at [769, 644] on span "Complete" at bounding box center [784, 654] width 66 height 20
